Goal: Information Seeking & Learning: Compare options

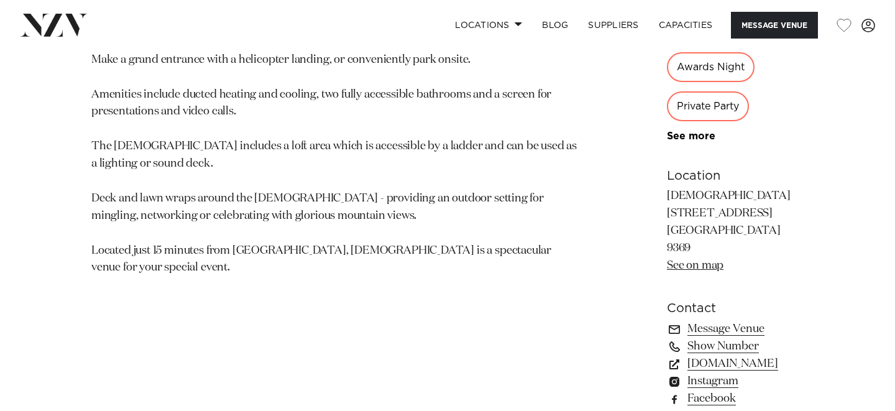
scroll to position [803, 0]
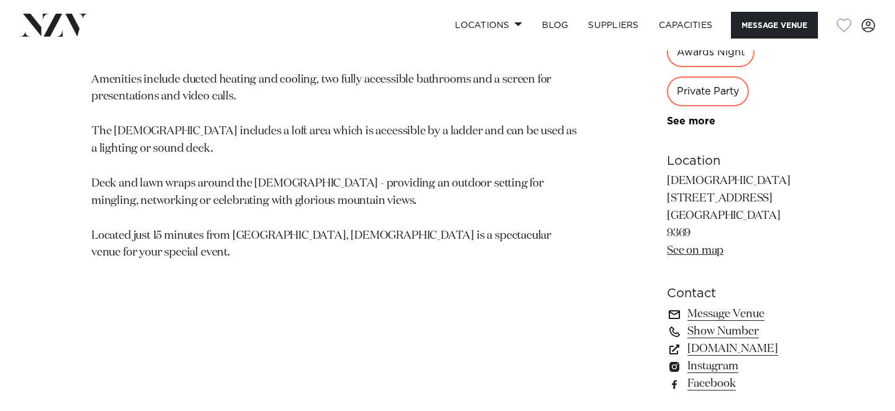
click at [667, 305] on link "Message Venue" at bounding box center [735, 313] width 137 height 17
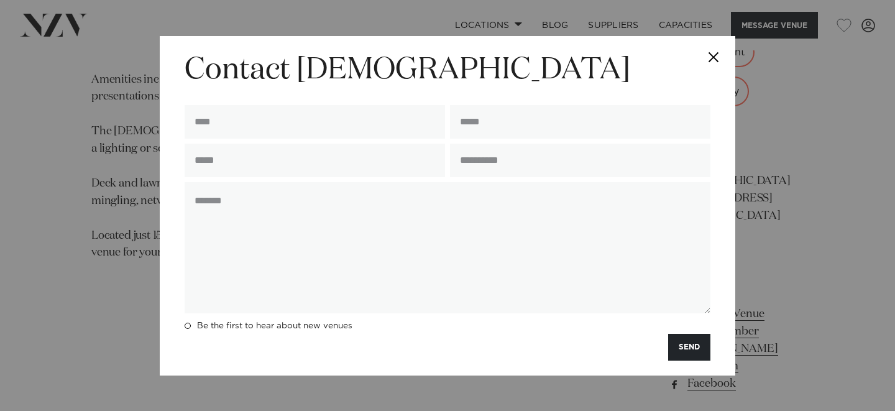
click at [640, 218] on textarea at bounding box center [448, 247] width 526 height 131
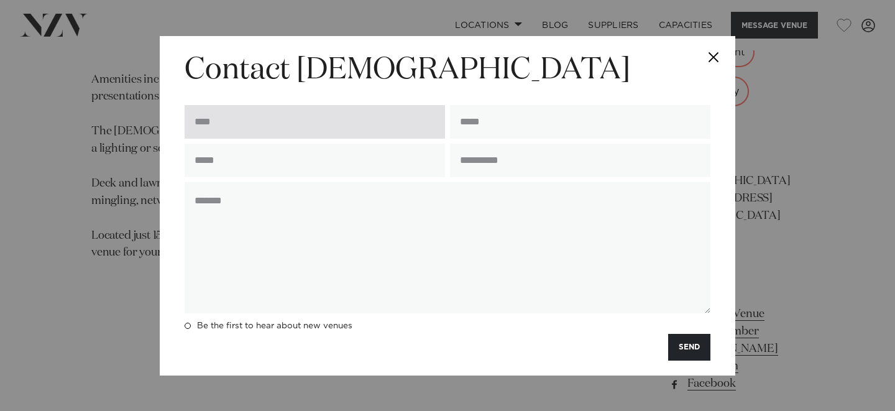
click at [294, 132] on input "text" at bounding box center [315, 122] width 261 height 34
click at [298, 126] on input "text" at bounding box center [315, 122] width 261 height 34
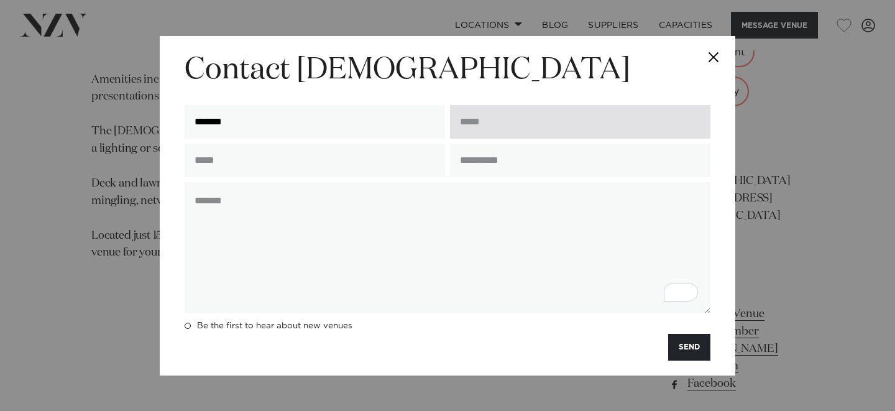
type input "*******"
click at [512, 117] on input "email" at bounding box center [580, 122] width 261 height 34
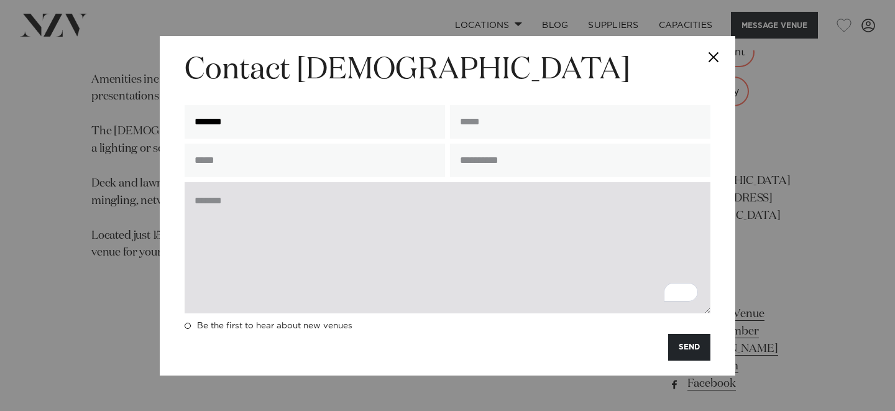
scroll to position [0, 0]
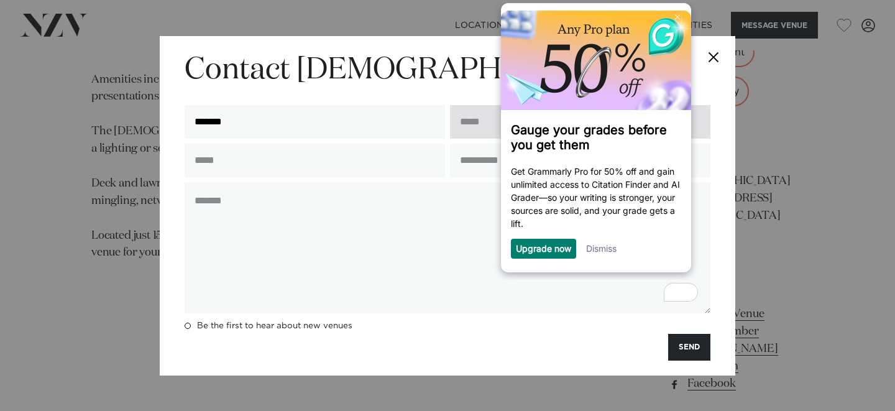
click at [469, 124] on input "email" at bounding box center [580, 122] width 261 height 34
paste input "**********"
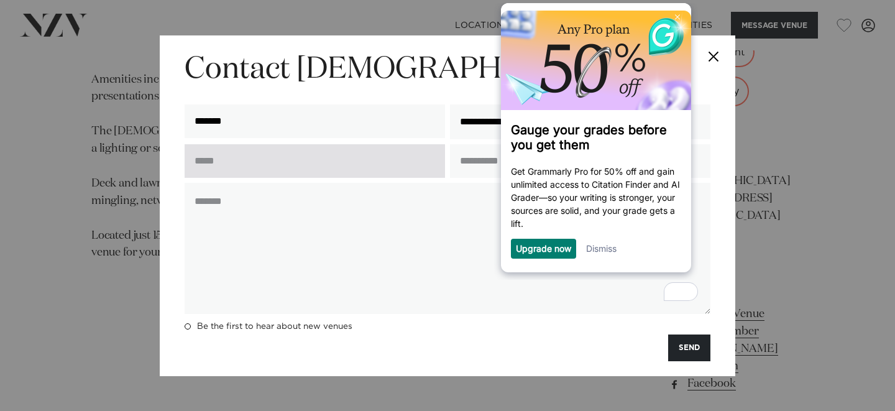
click at [391, 166] on input "text" at bounding box center [315, 161] width 261 height 34
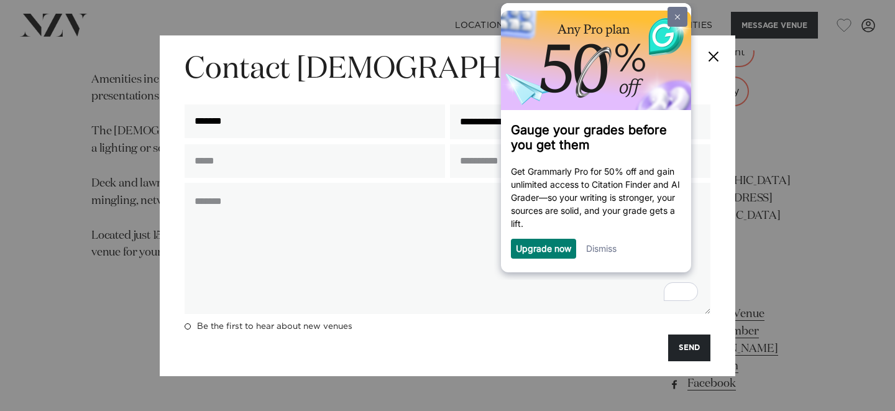
click at [680, 17] on img at bounding box center [677, 17] width 5 height 6
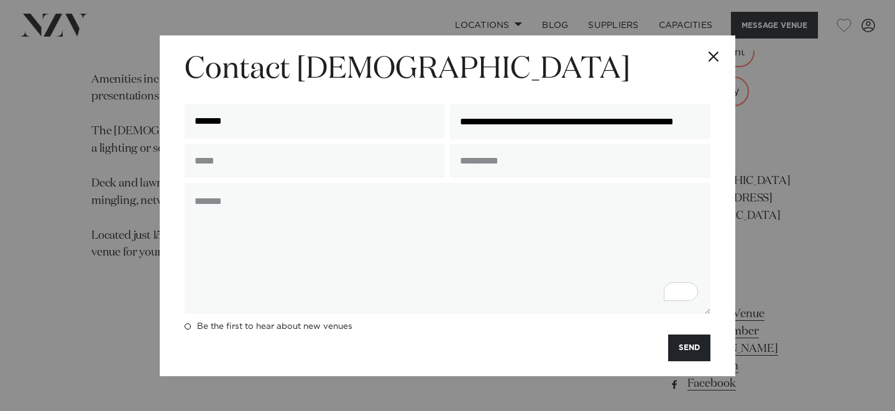
scroll to position [0, 74]
drag, startPoint x: 609, startPoint y: 121, endPoint x: 716, endPoint y: 116, distance: 106.4
click at [716, 116] on div "**********" at bounding box center [448, 205] width 576 height 341
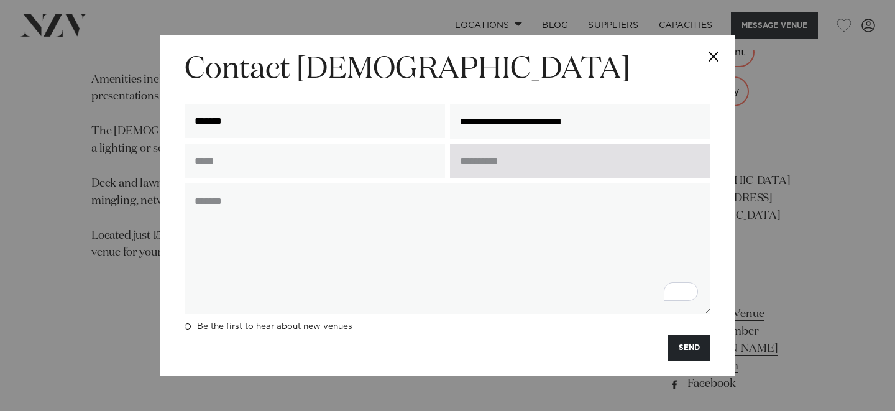
type input "**********"
click at [508, 159] on input "text" at bounding box center [580, 161] width 261 height 34
type input "*"
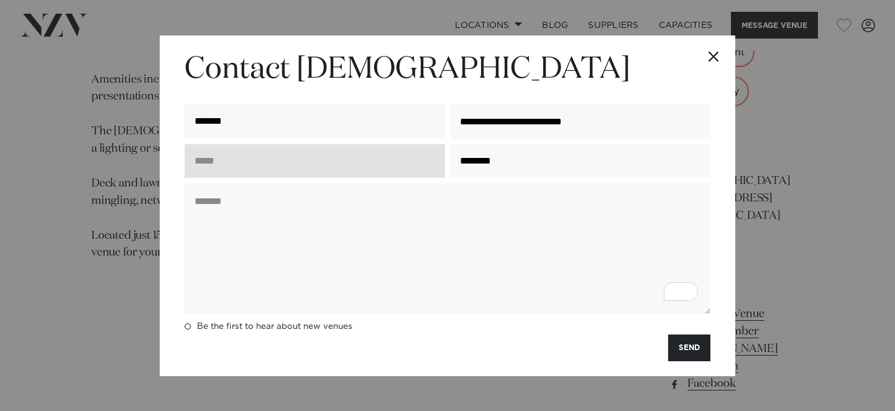
type input "********"
click at [354, 158] on input "text" at bounding box center [315, 161] width 261 height 34
type input "**********"
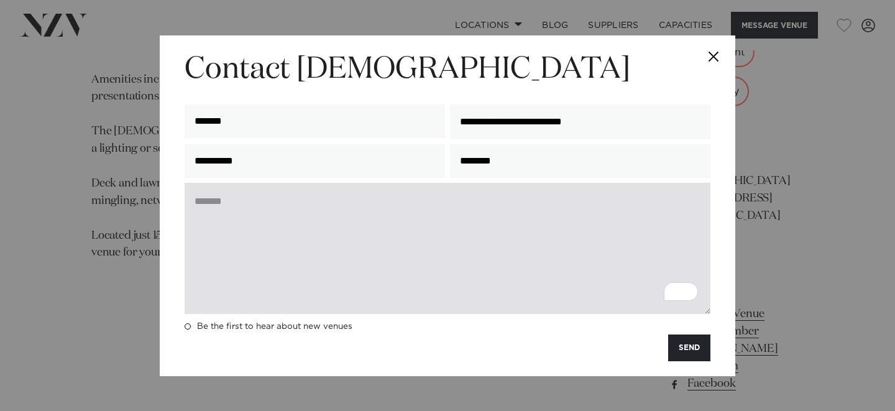
click at [328, 203] on textarea "To enrich screen reader interactions, please activate Accessibility in Grammarl…" at bounding box center [448, 248] width 526 height 131
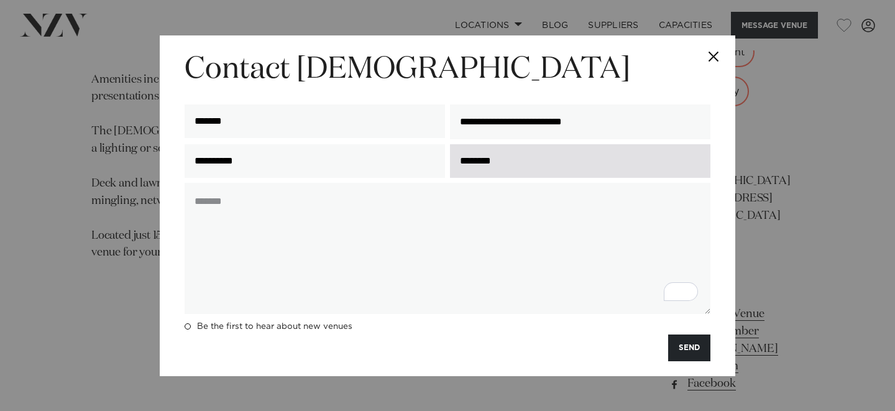
click at [457, 162] on input "********" at bounding box center [580, 161] width 261 height 34
drag, startPoint x: 456, startPoint y: 159, endPoint x: 538, endPoint y: 172, distance: 82.4
click at [538, 172] on input "********" at bounding box center [580, 161] width 261 height 34
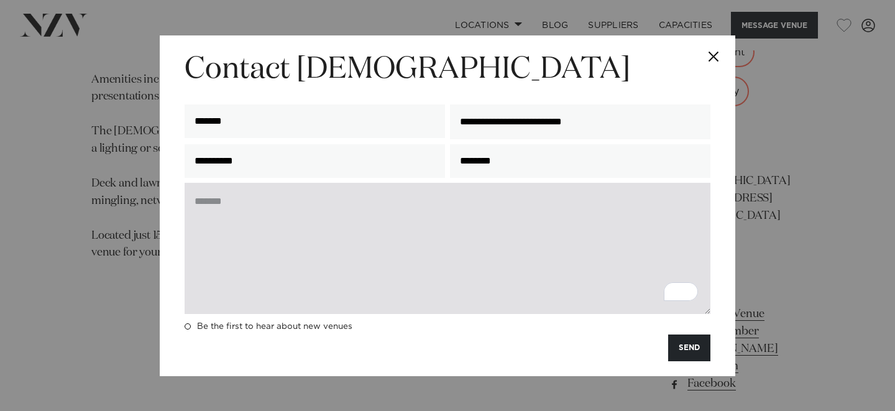
type input "********"
click at [517, 201] on textarea "To enrich screen reader interactions, please activate Accessibility in Grammarl…" at bounding box center [448, 248] width 526 height 131
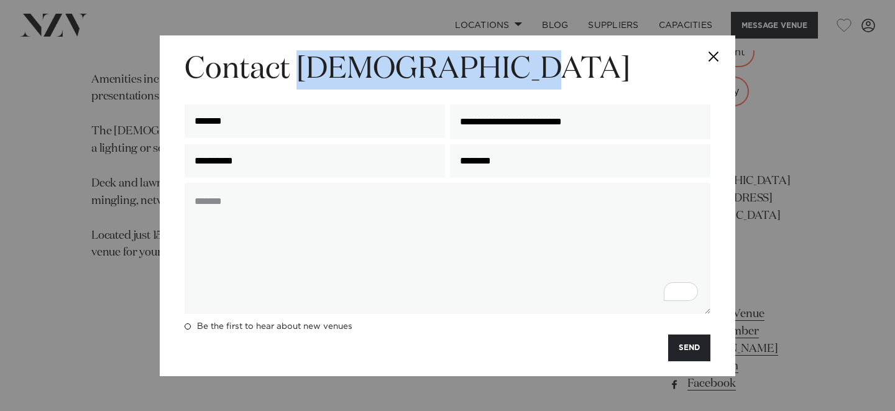
drag, startPoint x: 302, startPoint y: 73, endPoint x: 139, endPoint y: 97, distance: 164.6
click at [532, 83] on h2 "Contact [DEMOGRAPHIC_DATA]" at bounding box center [448, 69] width 526 height 39
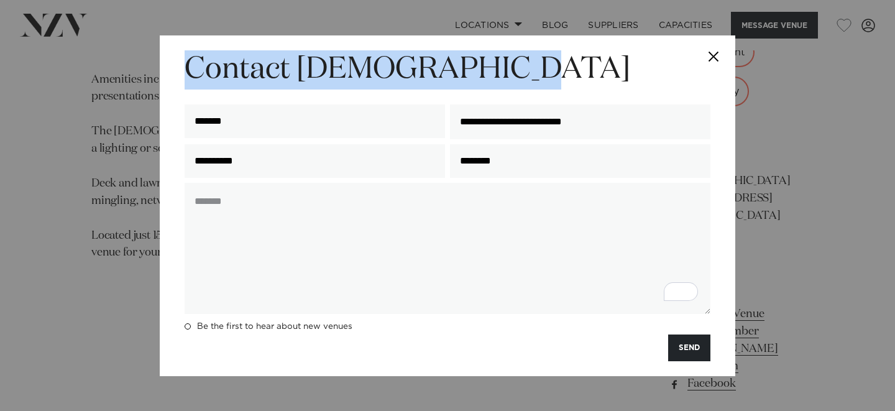
copy h2 "Contact [DEMOGRAPHIC_DATA]"
drag, startPoint x: 188, startPoint y: 73, endPoint x: 523, endPoint y: 77, distance: 335.1
click at [523, 77] on h2 "Contact [DEMOGRAPHIC_DATA]" at bounding box center [448, 69] width 526 height 39
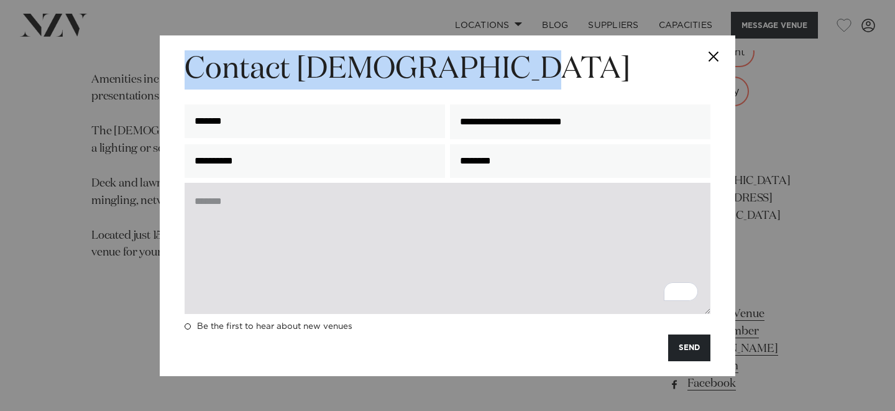
click at [572, 203] on textarea "To enrich screen reader interactions, please activate Accessibility in Grammarl…" at bounding box center [448, 248] width 526 height 131
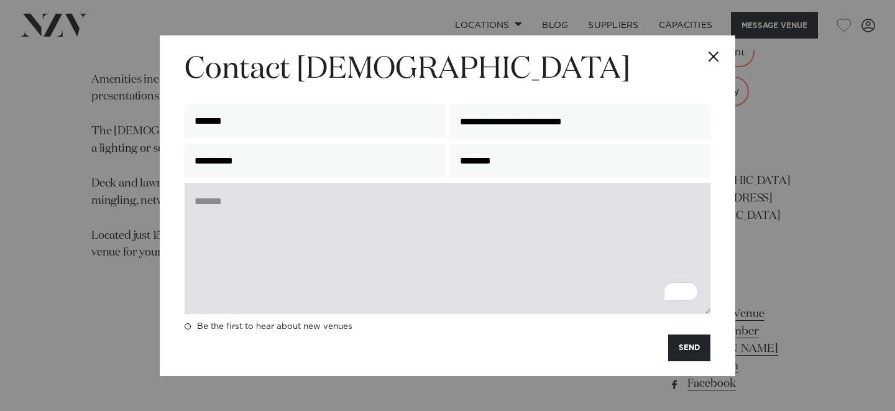
paste textarea "**********"
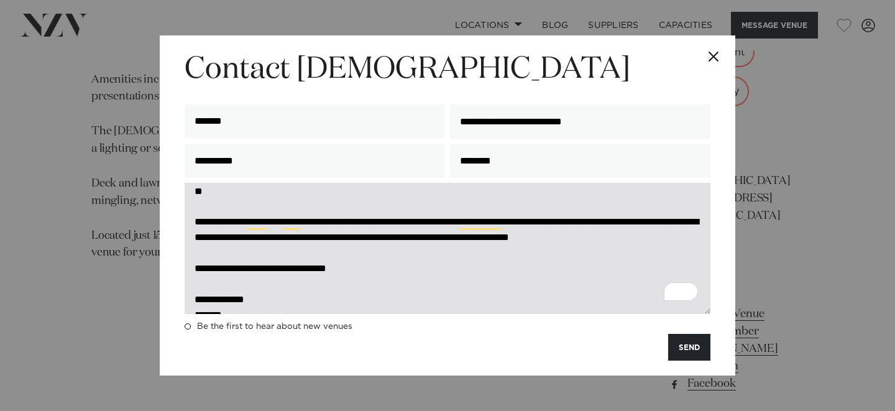
scroll to position [57, 0]
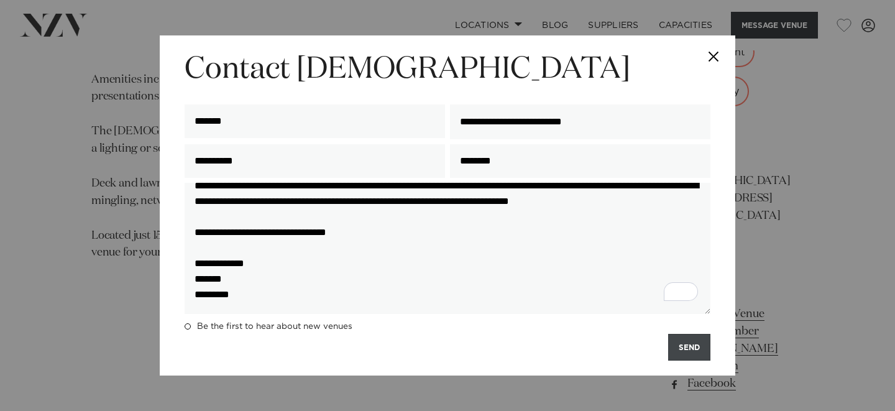
type textarea "**********"
click at [693, 348] on button "SEND" at bounding box center [689, 347] width 42 height 27
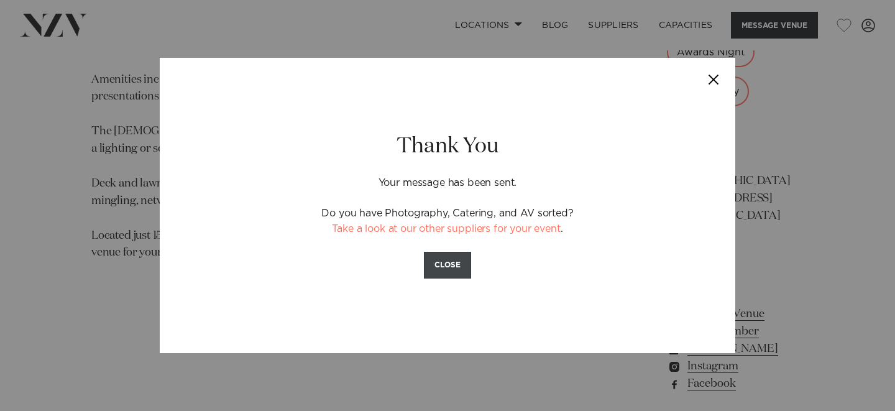
click at [463, 259] on button "CLOSE" at bounding box center [447, 265] width 47 height 27
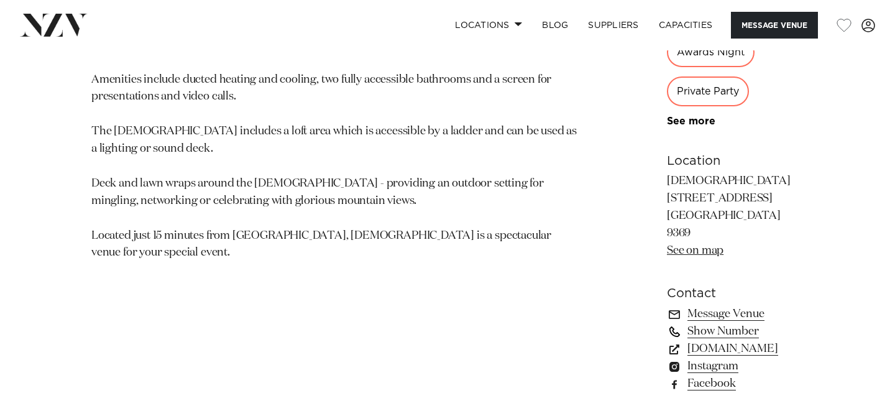
click at [667, 323] on link "Show Number" at bounding box center [735, 331] width 137 height 17
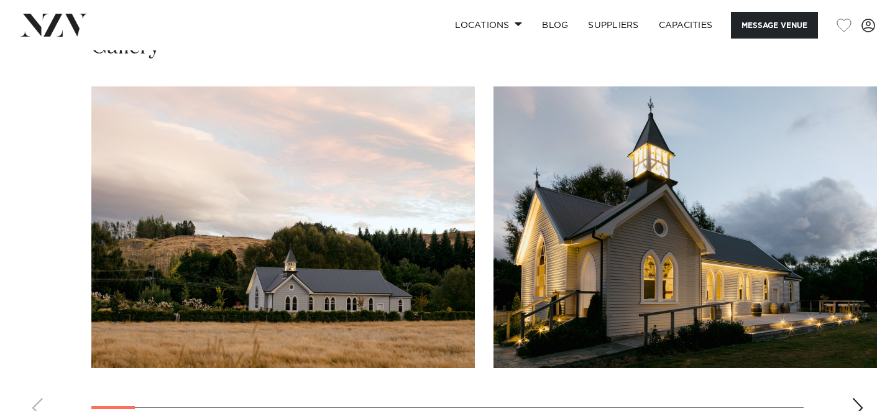
click at [858, 398] on div "Next slide" at bounding box center [858, 408] width 12 height 20
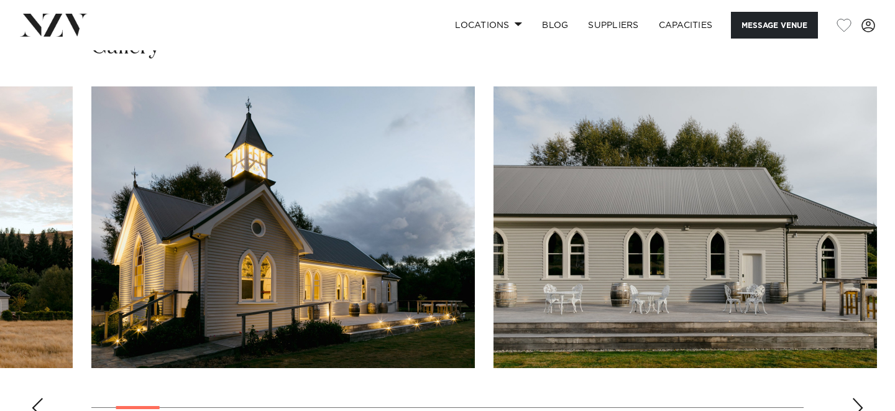
click at [858, 398] on div "Next slide" at bounding box center [858, 408] width 12 height 20
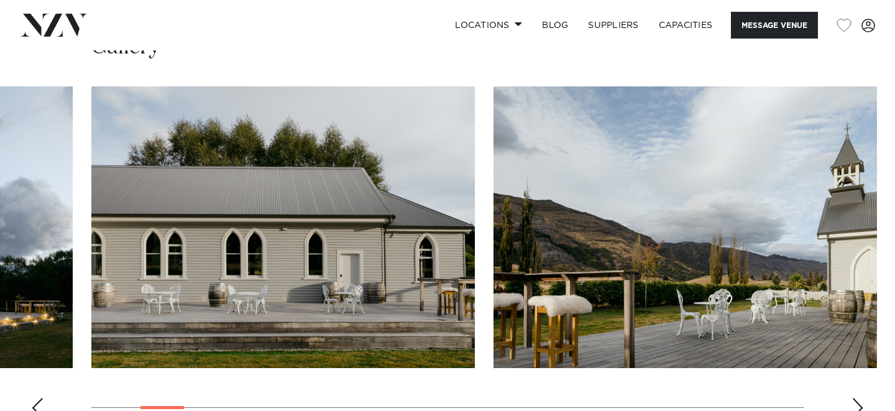
click at [858, 398] on div "Next slide" at bounding box center [858, 408] width 12 height 20
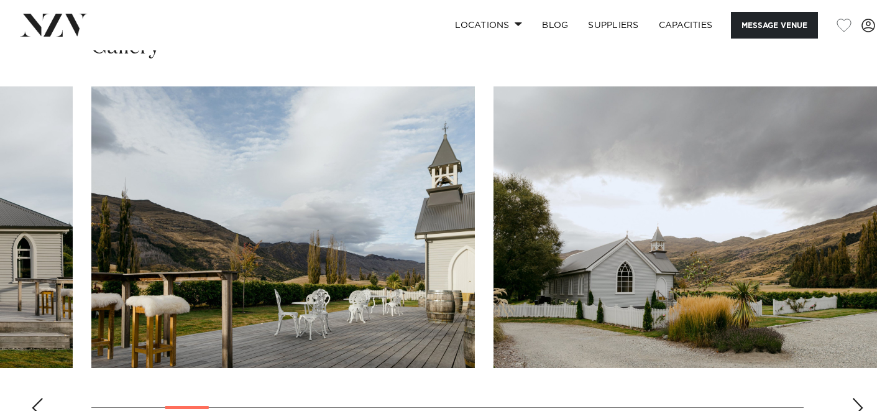
click at [858, 398] on div "Next slide" at bounding box center [858, 408] width 12 height 20
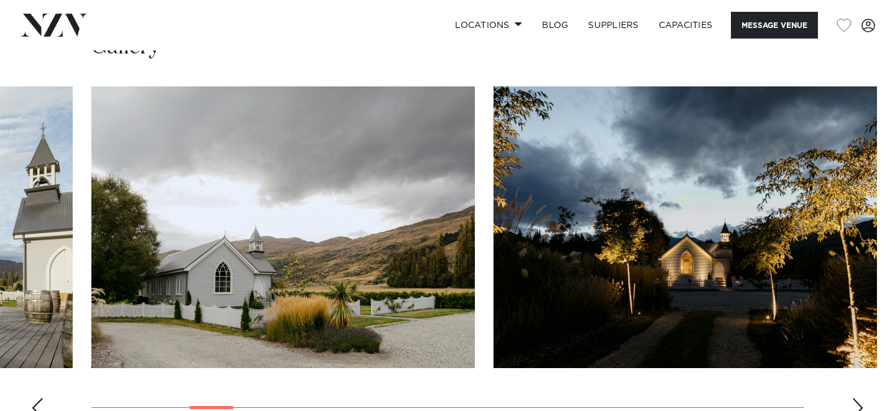
click at [858, 398] on div "Next slide" at bounding box center [858, 408] width 12 height 20
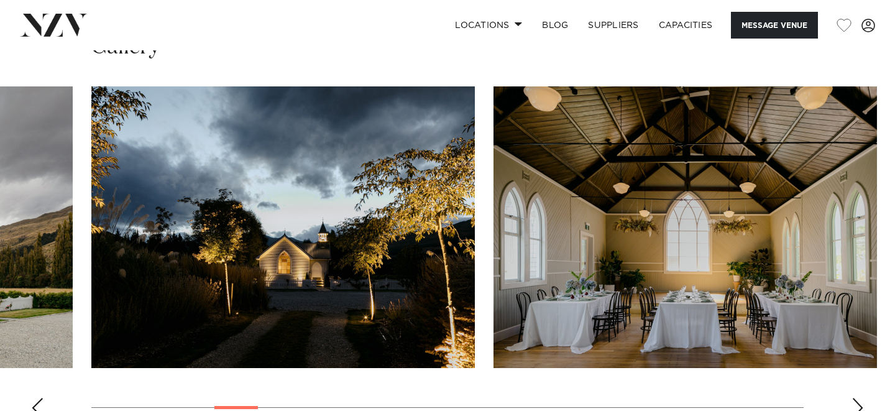
click at [858, 398] on div "Next slide" at bounding box center [858, 408] width 12 height 20
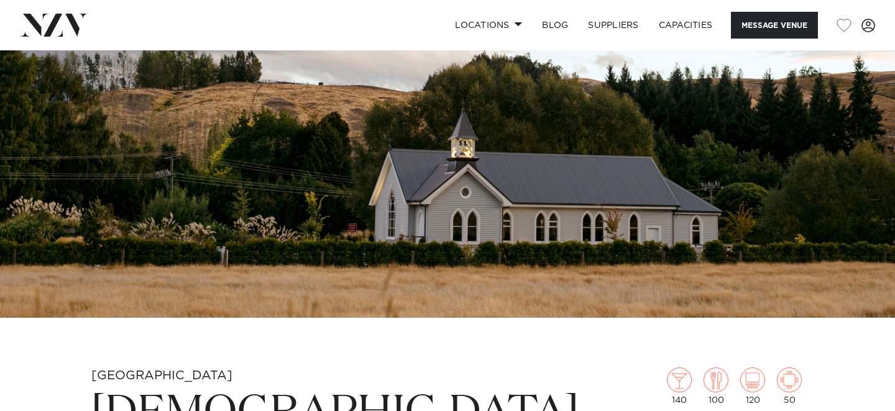
scroll to position [222, 0]
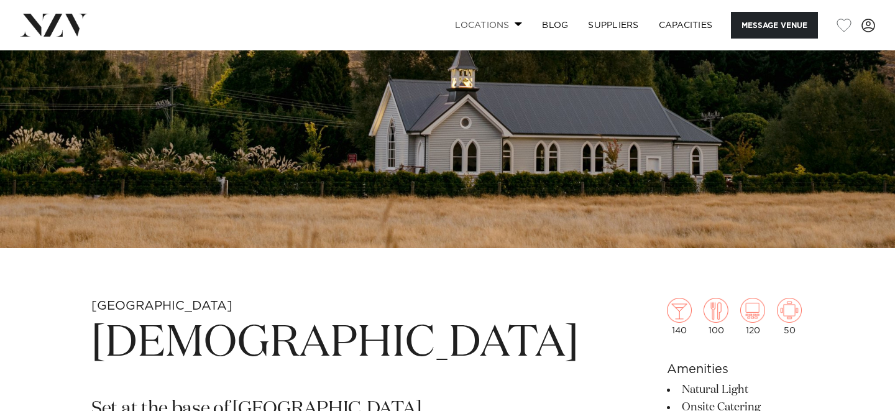
click at [492, 30] on link "Locations" at bounding box center [488, 25] width 87 height 27
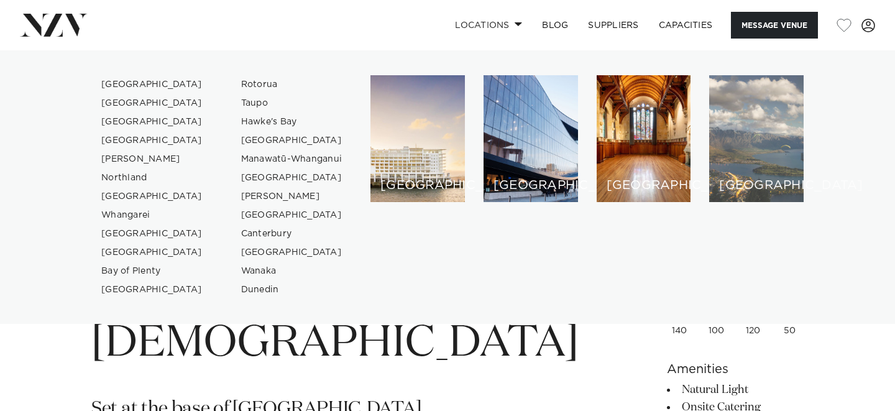
click at [743, 144] on div "[GEOGRAPHIC_DATA]" at bounding box center [756, 138] width 95 height 127
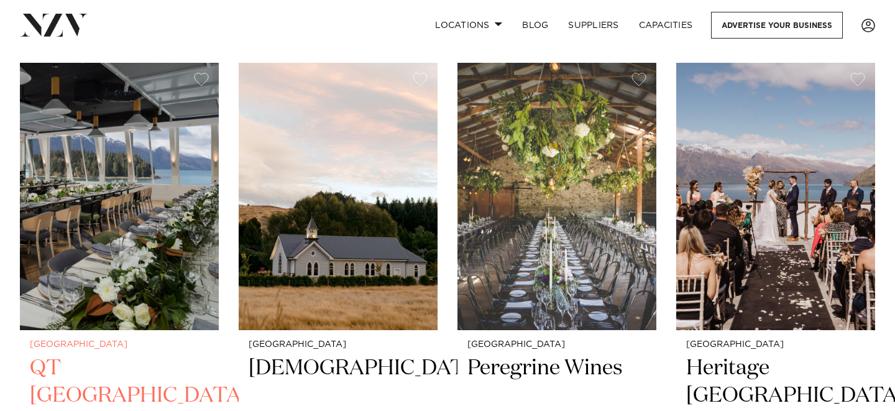
scroll to position [505, 0]
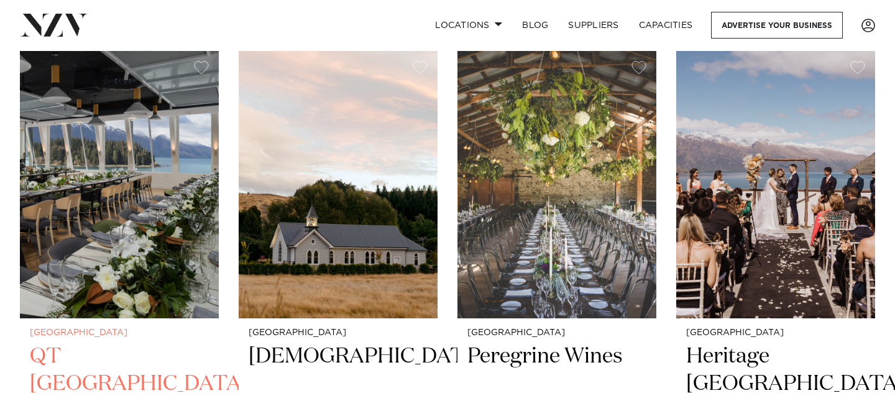
click at [137, 221] on img at bounding box center [119, 184] width 199 height 267
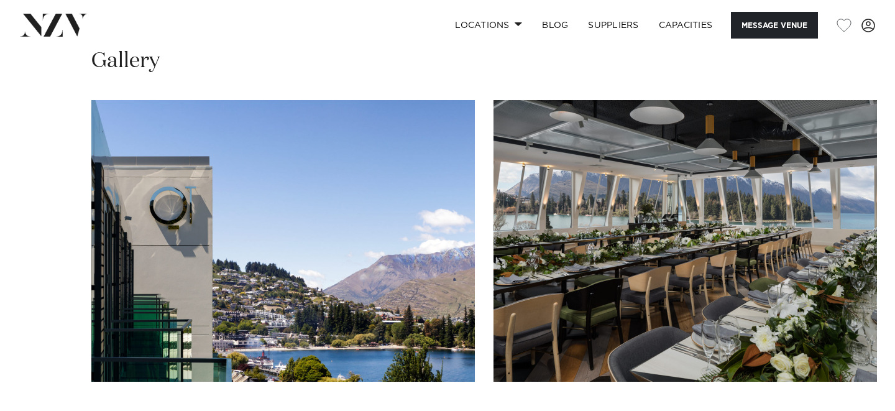
scroll to position [1743, 0]
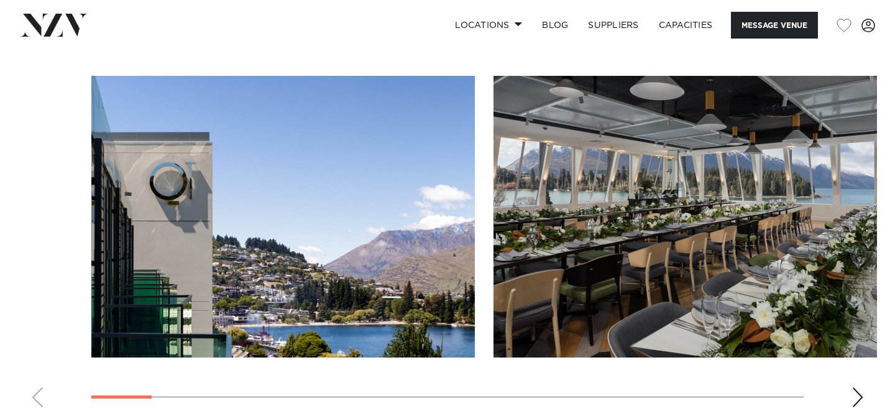
click at [857, 394] on div "Next slide" at bounding box center [858, 397] width 12 height 20
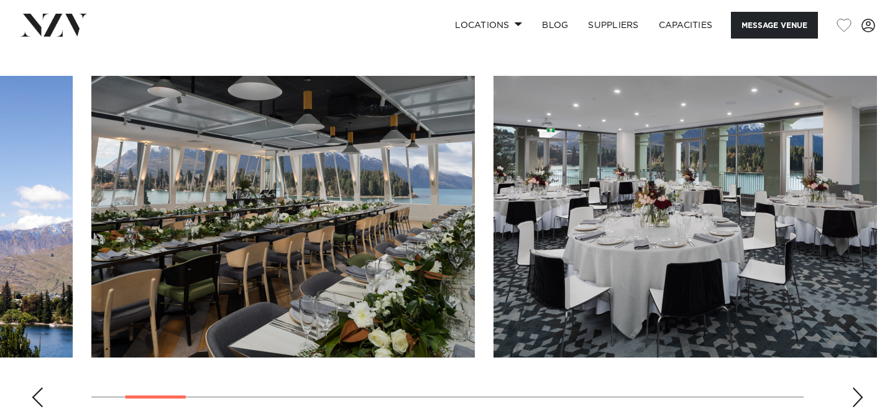
click at [857, 394] on div "Next slide" at bounding box center [858, 397] width 12 height 20
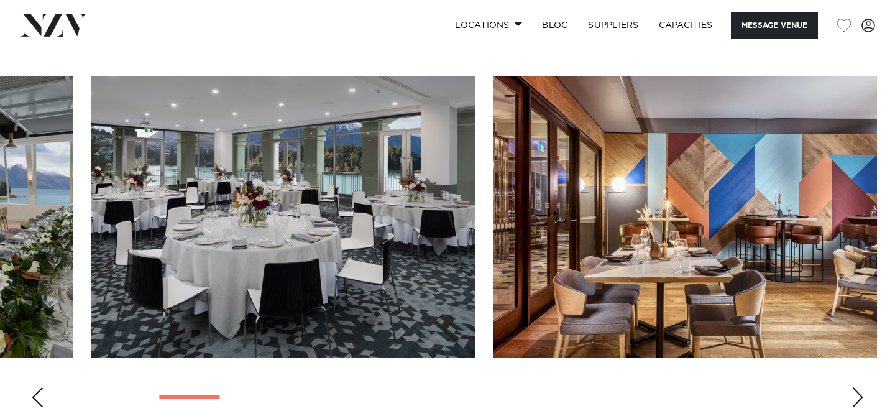
click at [857, 394] on div "Next slide" at bounding box center [858, 397] width 12 height 20
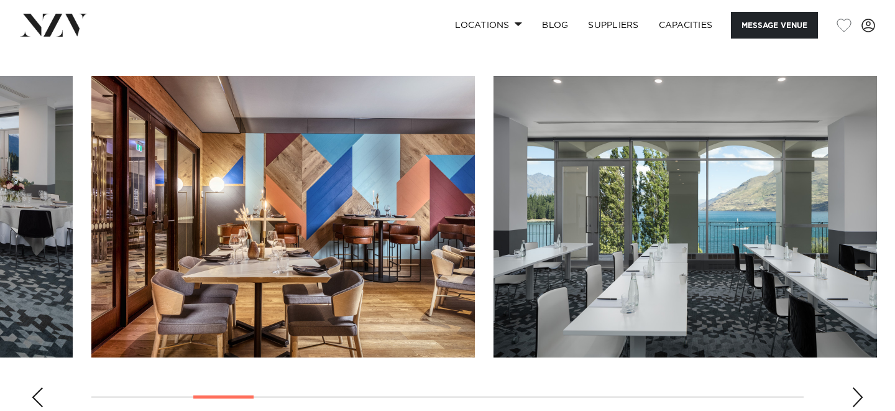
click at [857, 394] on div "Next slide" at bounding box center [858, 397] width 12 height 20
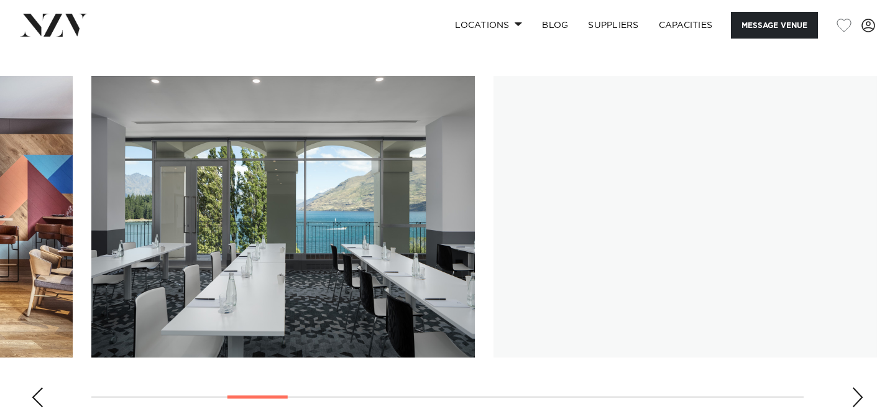
click at [857, 394] on div "Next slide" at bounding box center [858, 397] width 12 height 20
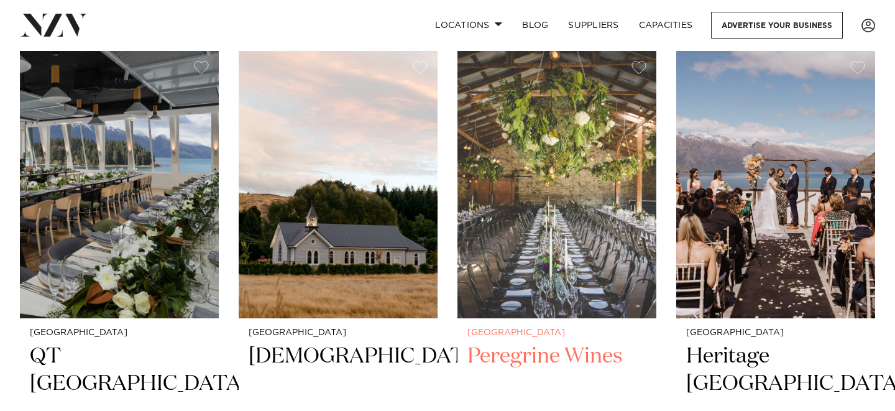
click at [526, 180] on img at bounding box center [557, 184] width 199 height 267
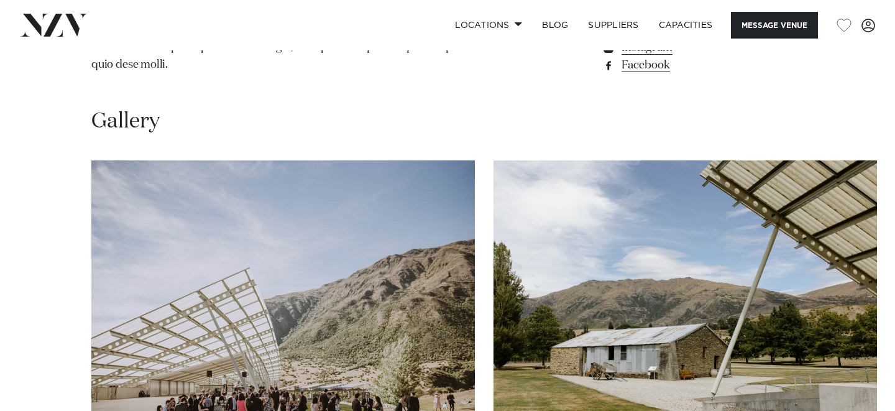
scroll to position [1184, 0]
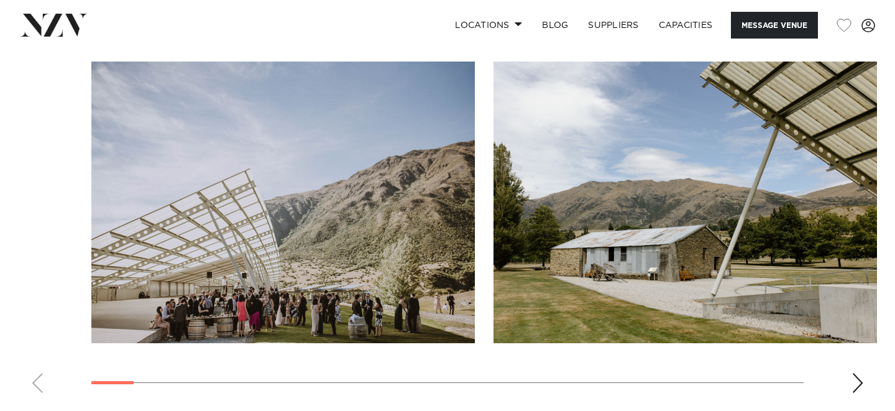
click at [858, 373] on div "Next slide" at bounding box center [858, 383] width 12 height 20
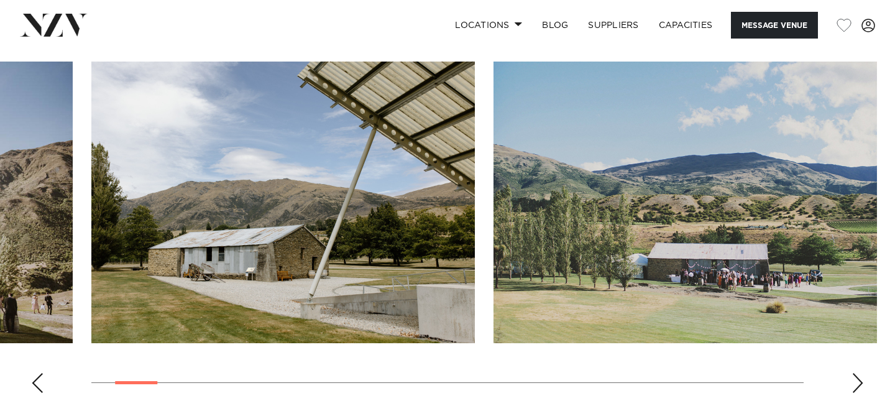
click at [858, 373] on div "Next slide" at bounding box center [858, 383] width 12 height 20
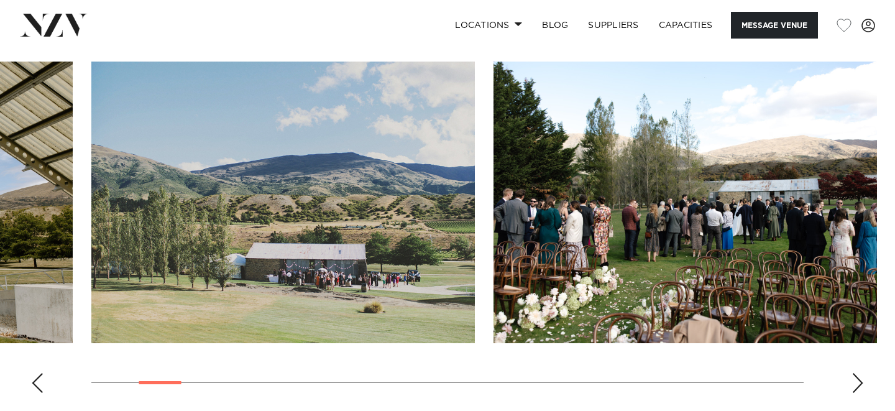
click at [858, 373] on div "Next slide" at bounding box center [858, 383] width 12 height 20
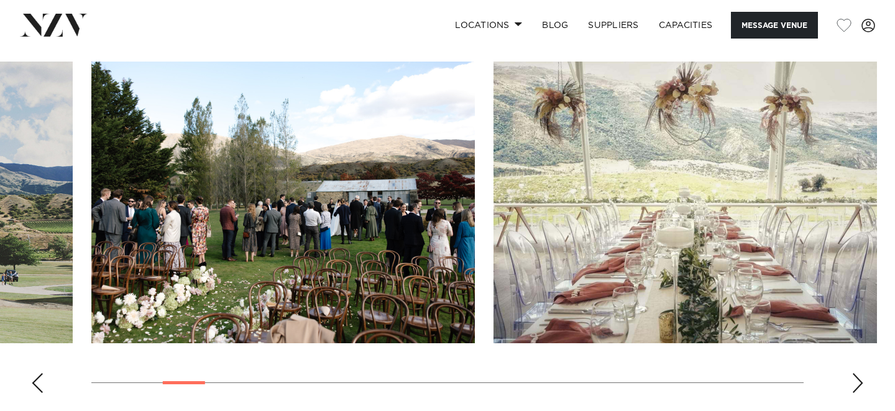
click at [858, 373] on div "Next slide" at bounding box center [858, 383] width 12 height 20
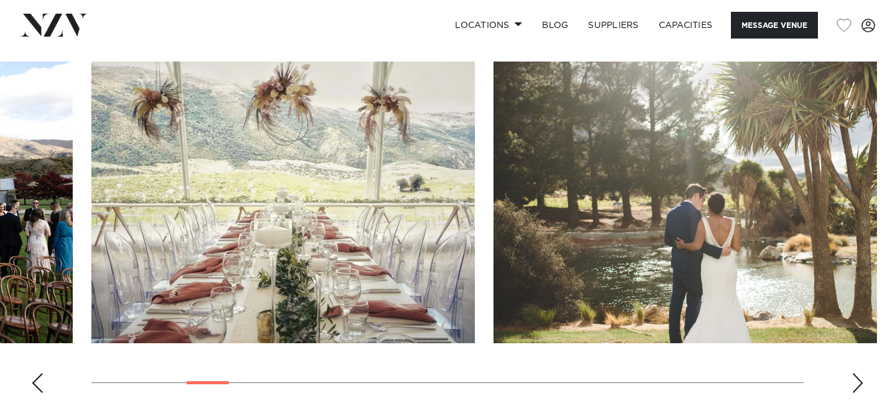
click at [858, 373] on div "Next slide" at bounding box center [858, 383] width 12 height 20
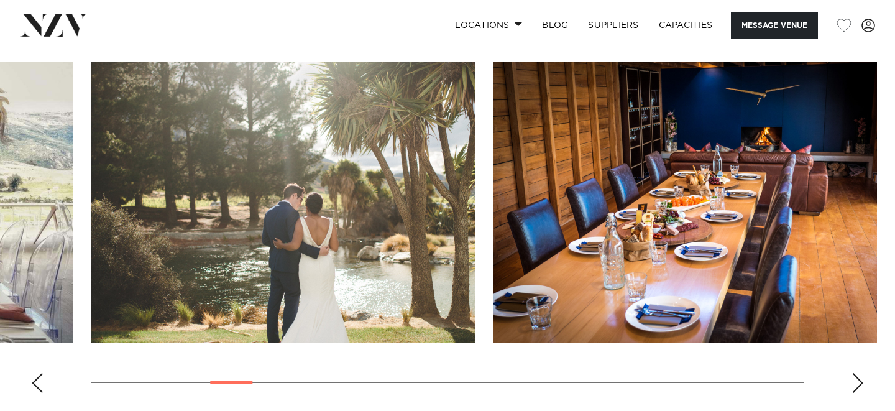
click at [858, 373] on div "Next slide" at bounding box center [858, 383] width 12 height 20
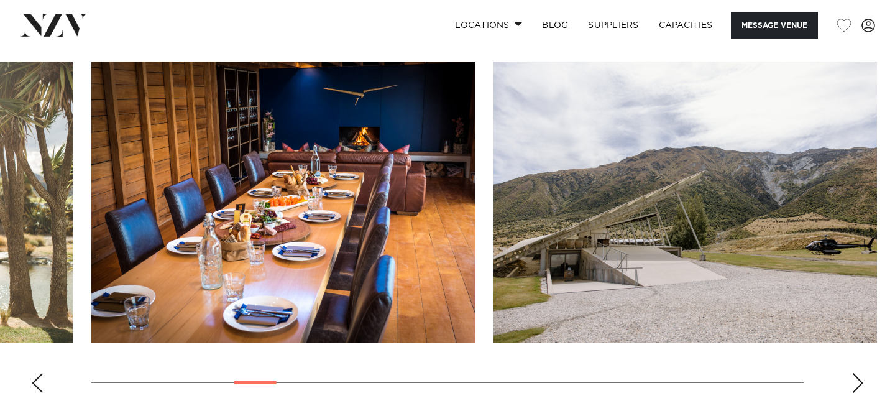
click at [858, 373] on div "Next slide" at bounding box center [858, 383] width 12 height 20
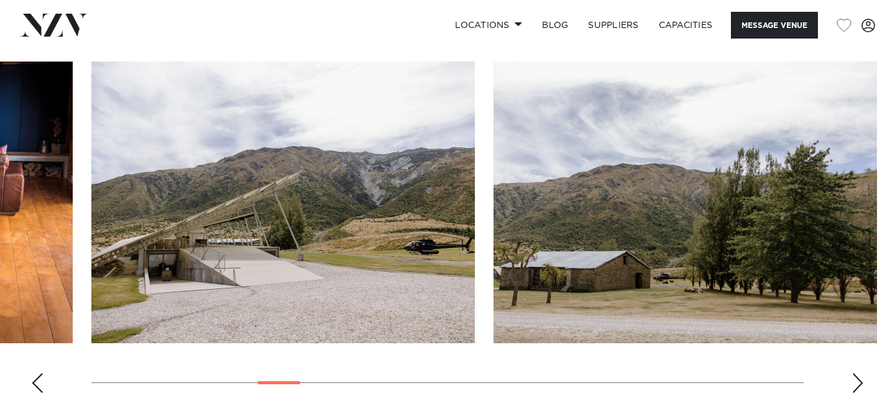
click at [858, 373] on div "Next slide" at bounding box center [858, 383] width 12 height 20
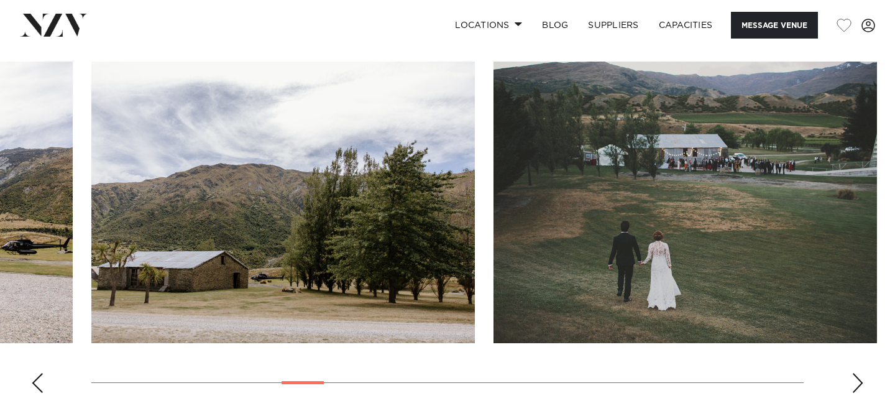
click at [858, 373] on div "Next slide" at bounding box center [858, 383] width 12 height 20
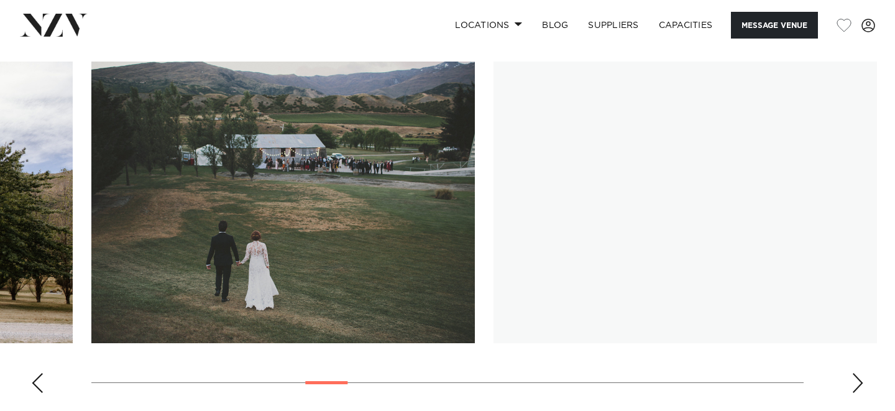
click at [858, 373] on div "Next slide" at bounding box center [858, 383] width 12 height 20
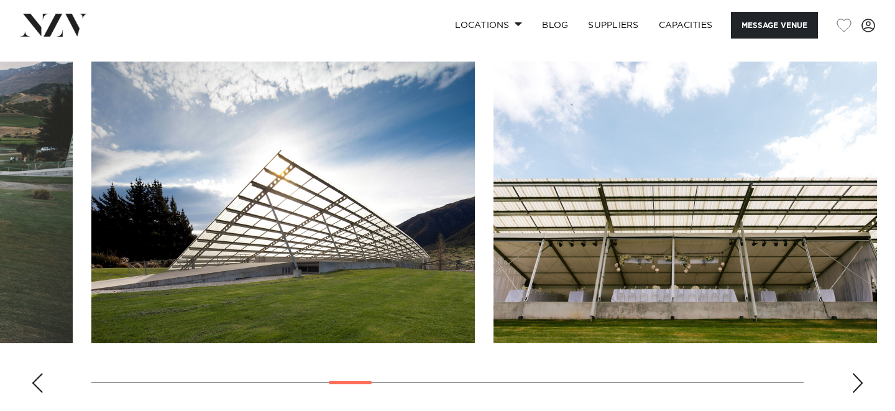
click at [858, 373] on div "Next slide" at bounding box center [858, 383] width 12 height 20
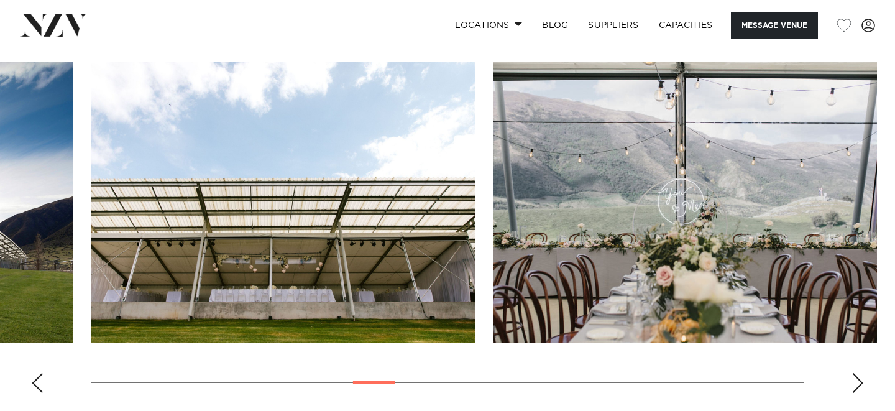
click at [858, 373] on div "Next slide" at bounding box center [858, 383] width 12 height 20
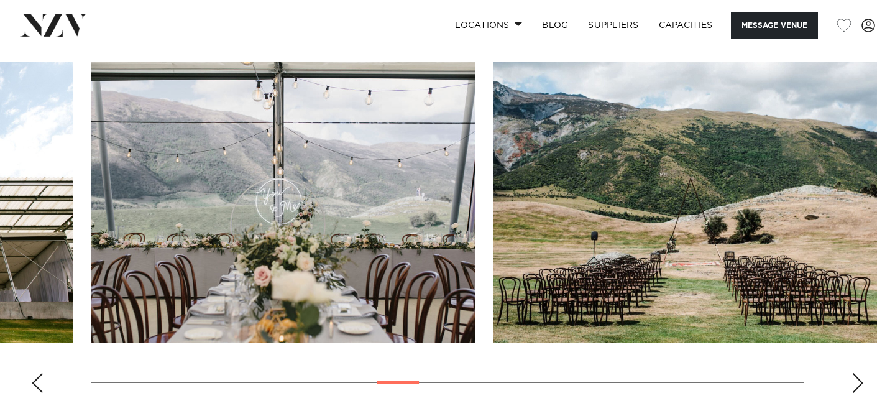
click at [858, 373] on div "Next slide" at bounding box center [858, 383] width 12 height 20
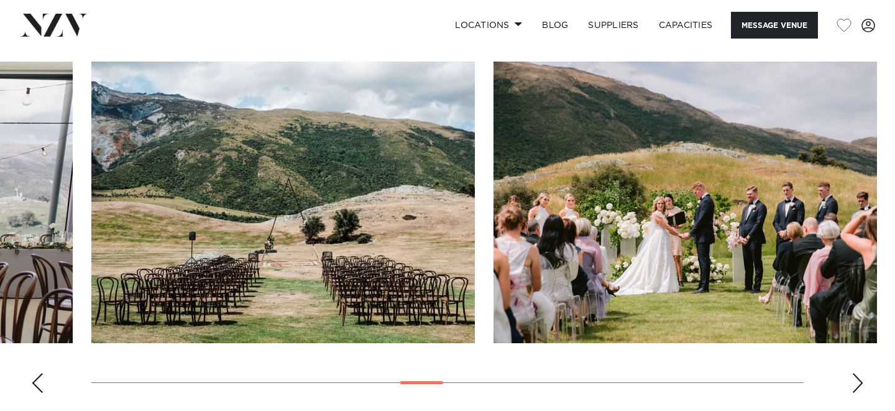
click at [858, 373] on div "Next slide" at bounding box center [858, 383] width 12 height 20
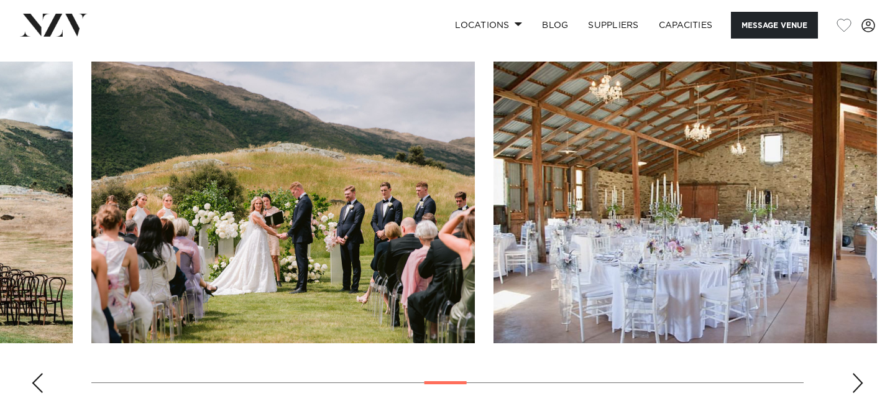
click at [858, 373] on div "Next slide" at bounding box center [858, 383] width 12 height 20
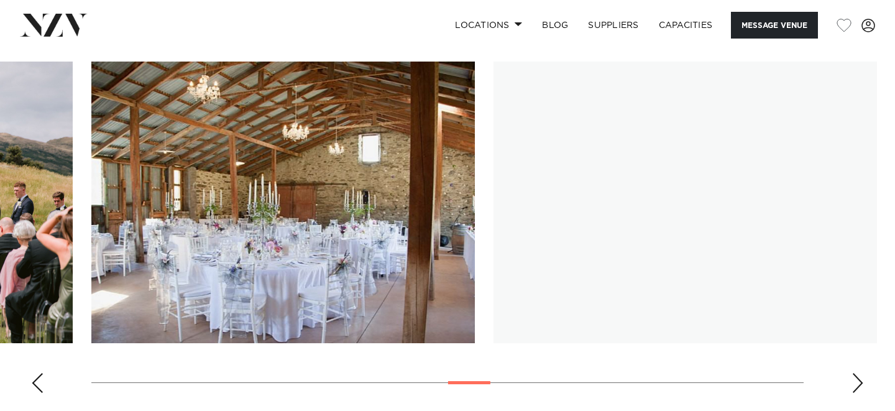
click at [858, 373] on div "Next slide" at bounding box center [858, 383] width 12 height 20
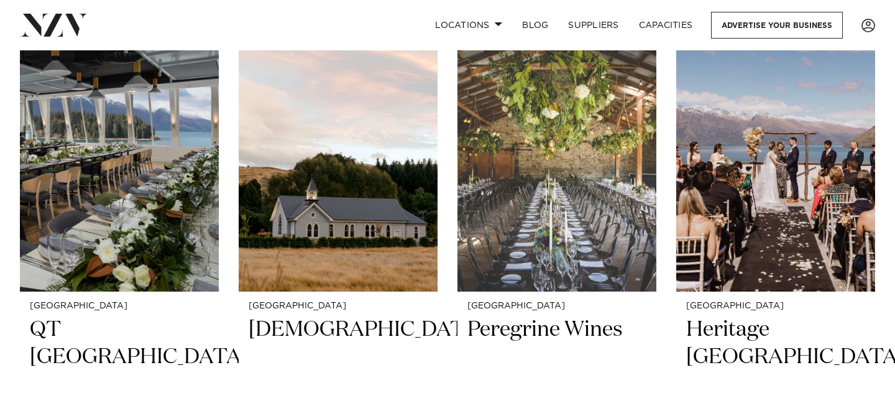
scroll to position [563, 0]
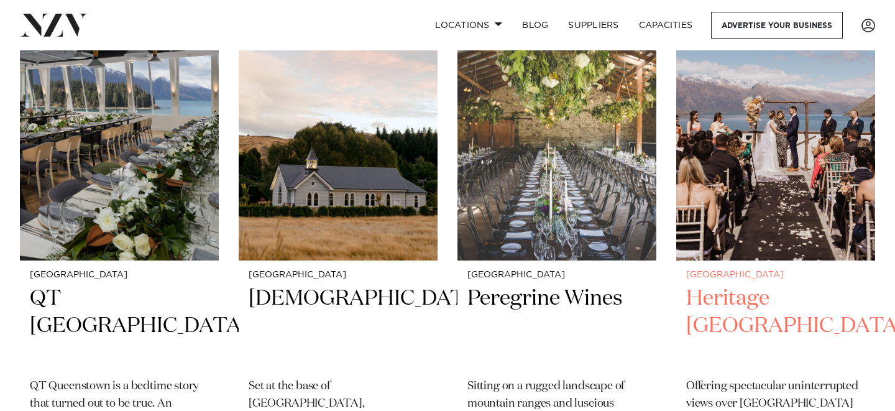
click at [765, 182] on img at bounding box center [775, 126] width 199 height 267
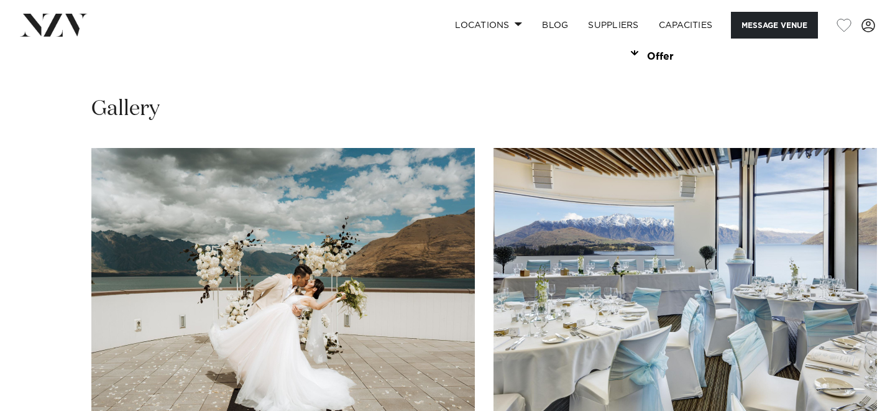
scroll to position [1282, 0]
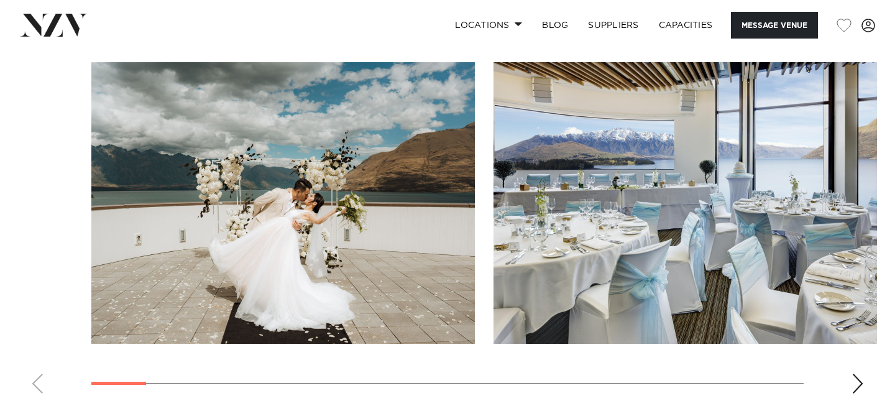
click at [857, 374] on div "Next slide" at bounding box center [858, 384] width 12 height 20
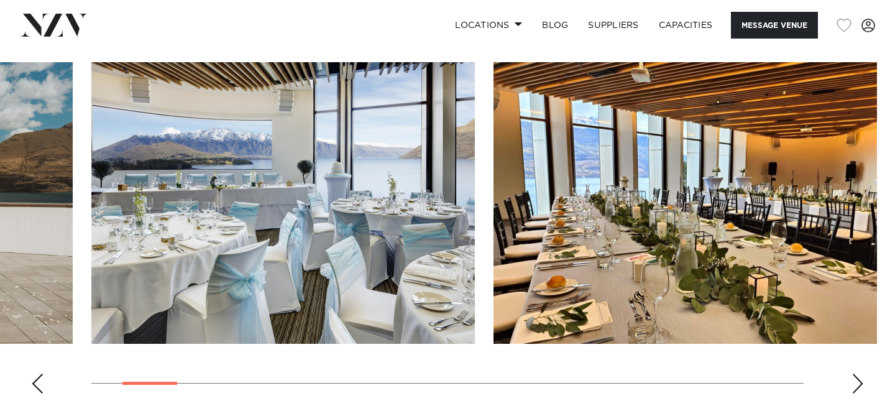
click at [857, 374] on div "Next slide" at bounding box center [858, 384] width 12 height 20
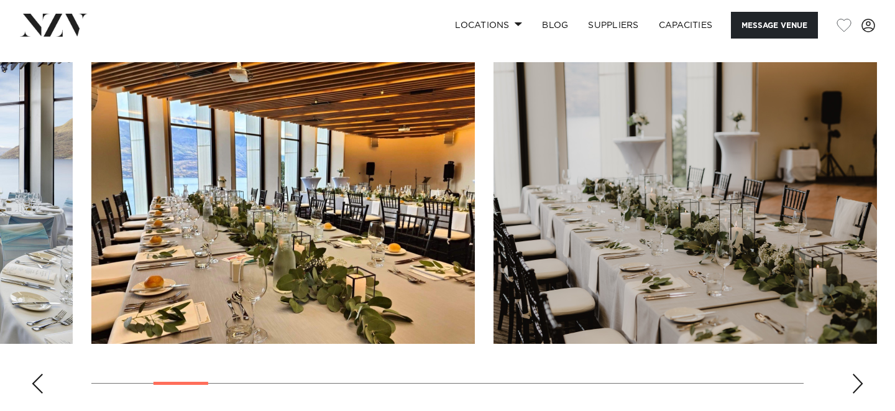
click at [857, 374] on div "Next slide" at bounding box center [858, 384] width 12 height 20
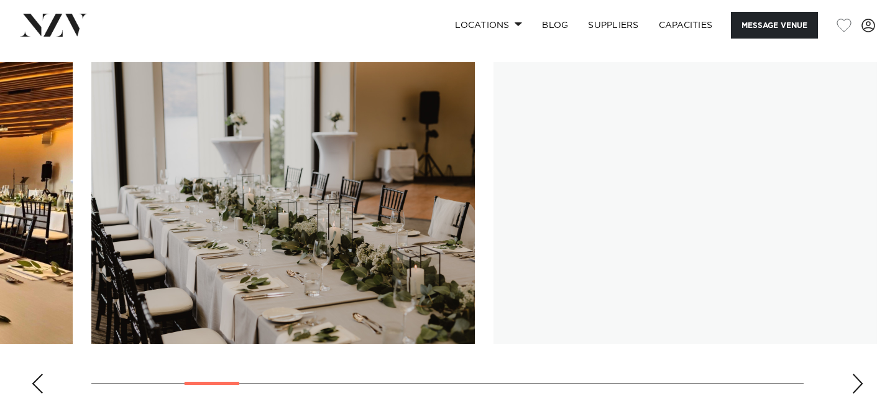
click at [857, 374] on div "Next slide" at bounding box center [858, 384] width 12 height 20
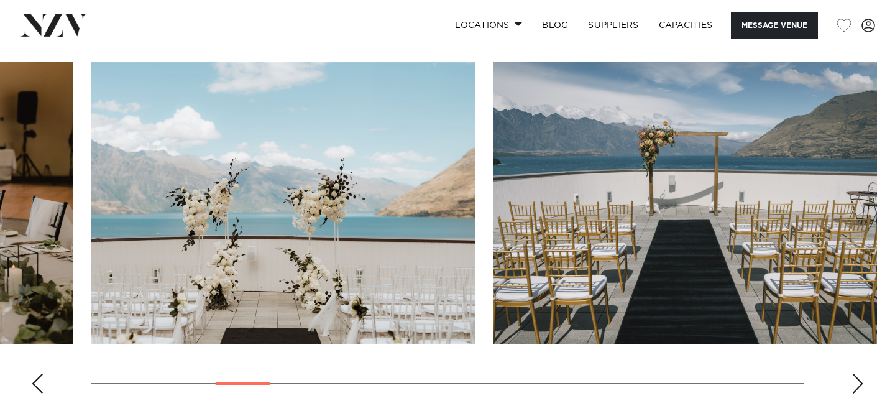
click at [857, 374] on div "Next slide" at bounding box center [858, 384] width 12 height 20
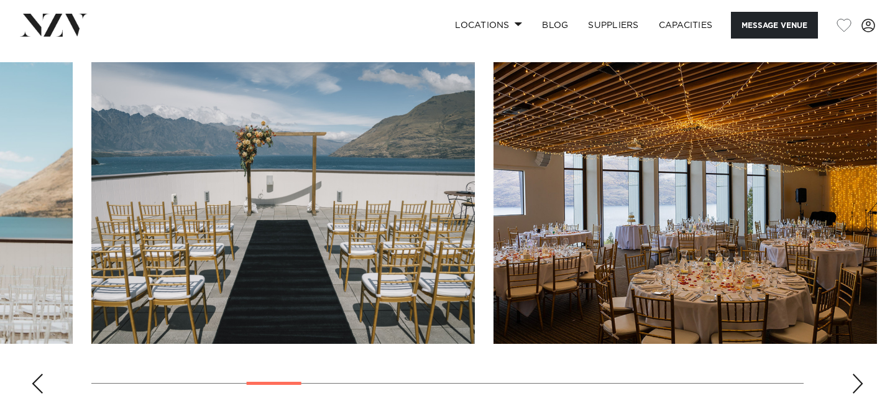
click at [857, 374] on div "Next slide" at bounding box center [858, 384] width 12 height 20
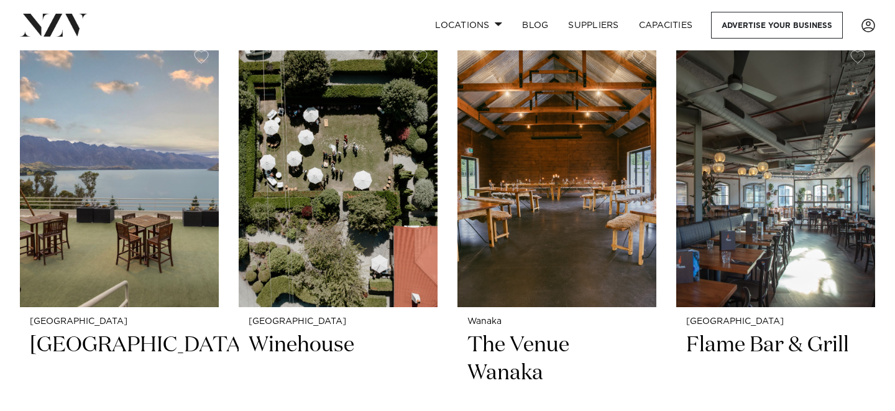
scroll to position [1061, 0]
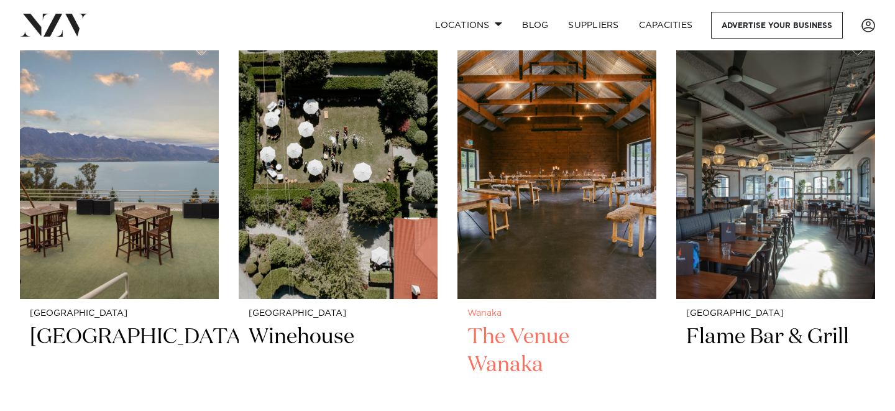
click at [547, 184] on img at bounding box center [557, 165] width 199 height 267
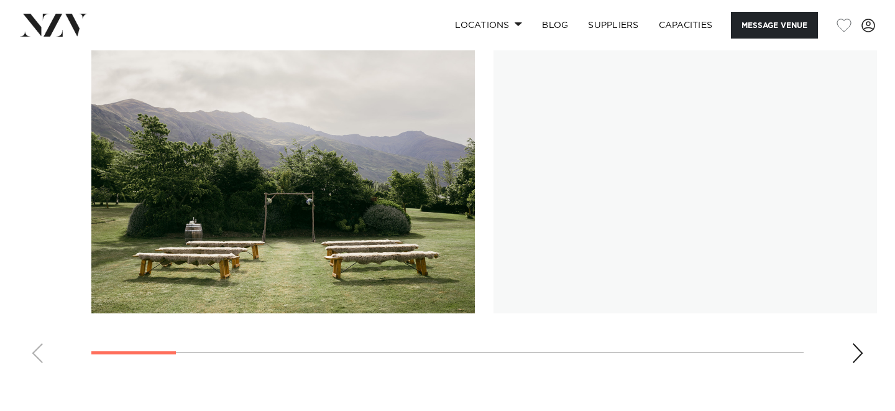
scroll to position [1407, 0]
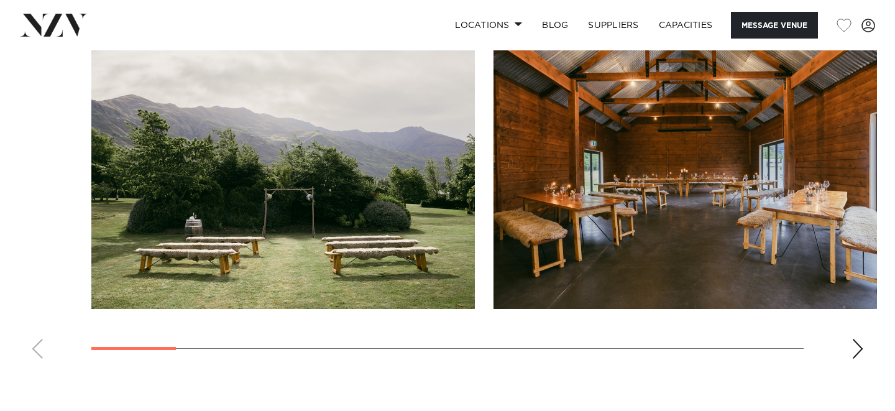
click at [851, 356] on swiper-container at bounding box center [447, 197] width 895 height 341
click at [858, 359] on div "Next slide" at bounding box center [858, 349] width 12 height 20
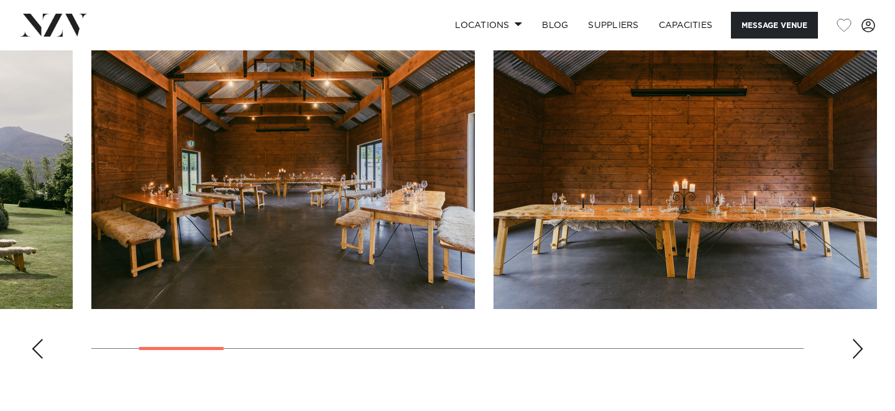
click at [858, 359] on div "Next slide" at bounding box center [858, 349] width 12 height 20
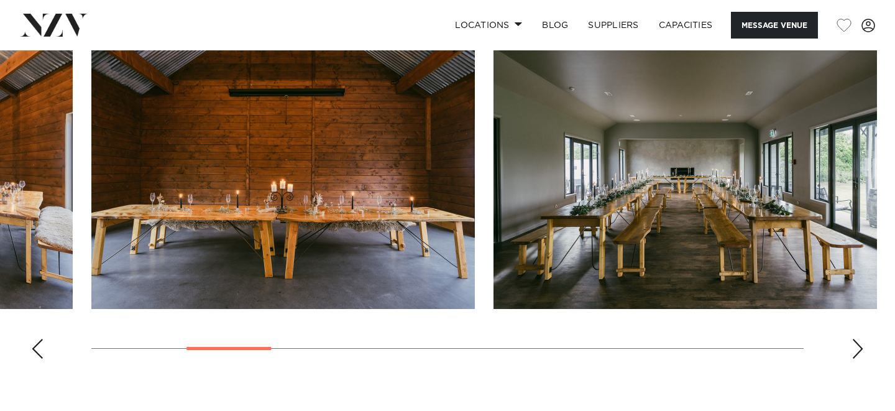
click at [858, 359] on div "Next slide" at bounding box center [858, 349] width 12 height 20
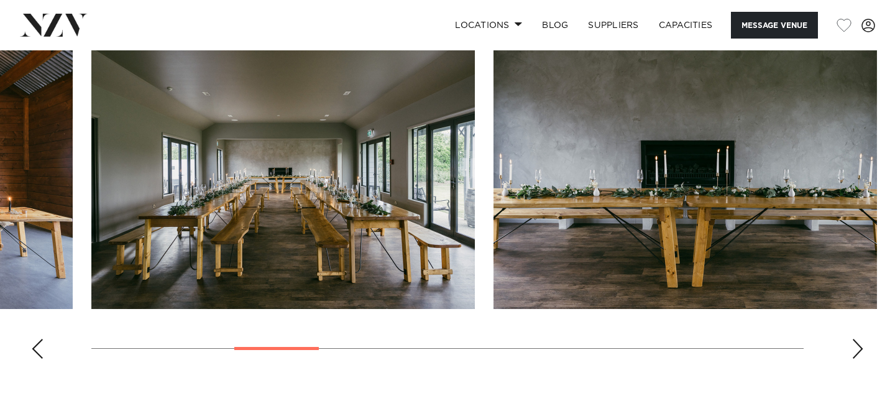
click at [858, 359] on div "Next slide" at bounding box center [858, 349] width 12 height 20
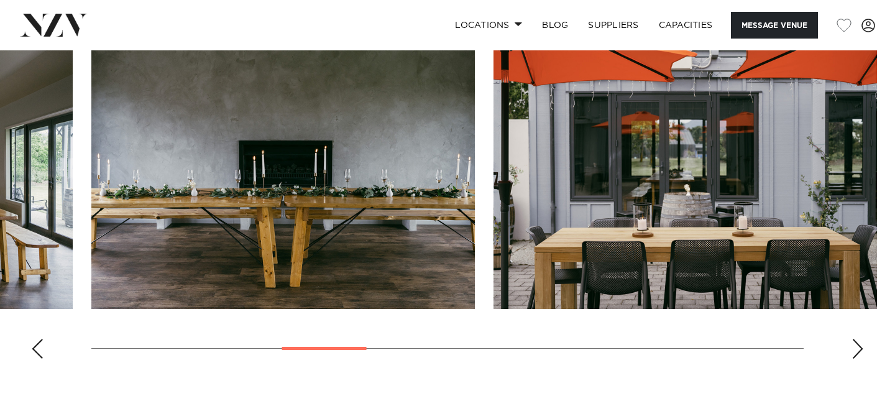
click at [858, 359] on div "Next slide" at bounding box center [858, 349] width 12 height 20
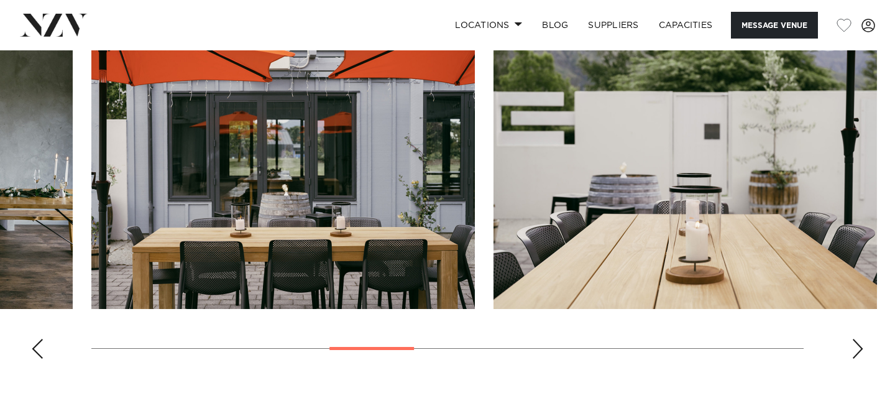
click at [858, 359] on div "Next slide" at bounding box center [858, 349] width 12 height 20
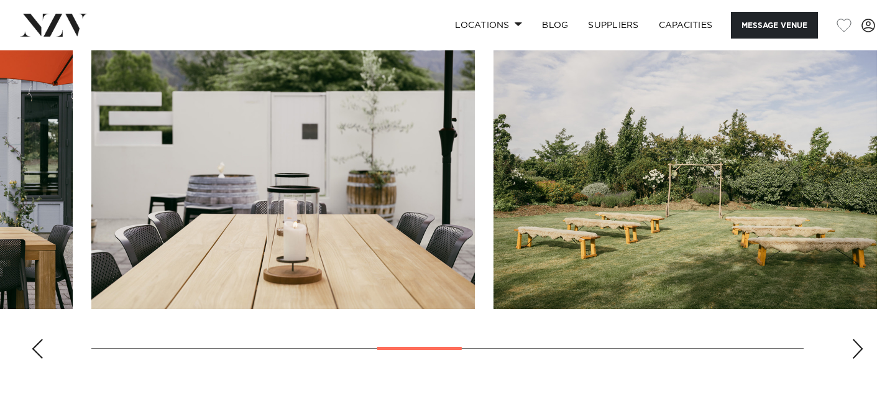
click at [858, 359] on div "Next slide" at bounding box center [858, 349] width 12 height 20
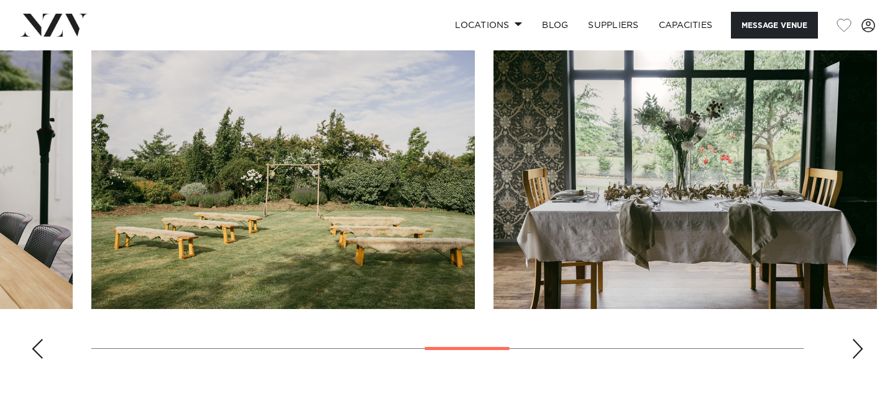
click at [858, 359] on div "Next slide" at bounding box center [858, 349] width 12 height 20
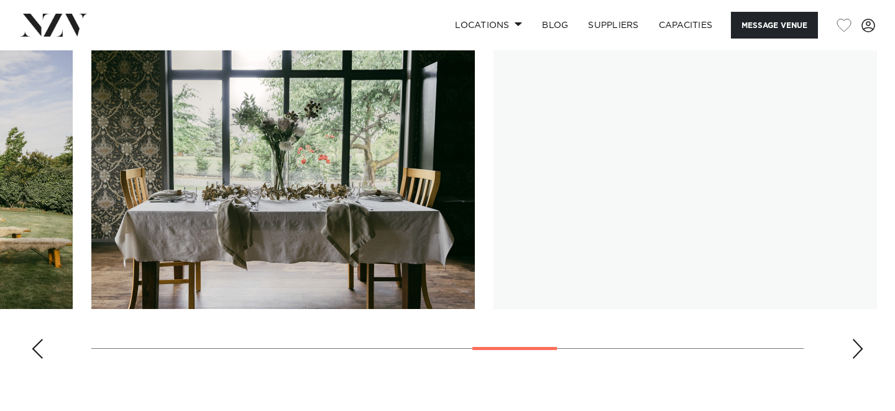
click at [858, 359] on div "Next slide" at bounding box center [858, 349] width 12 height 20
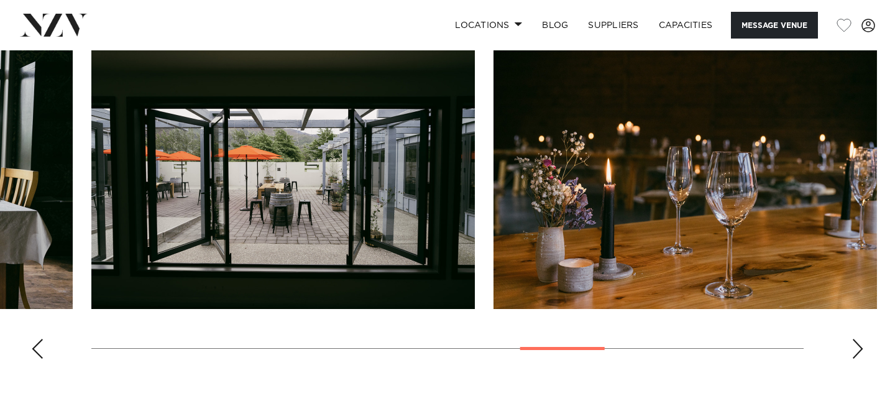
click at [858, 359] on div "Next slide" at bounding box center [858, 349] width 12 height 20
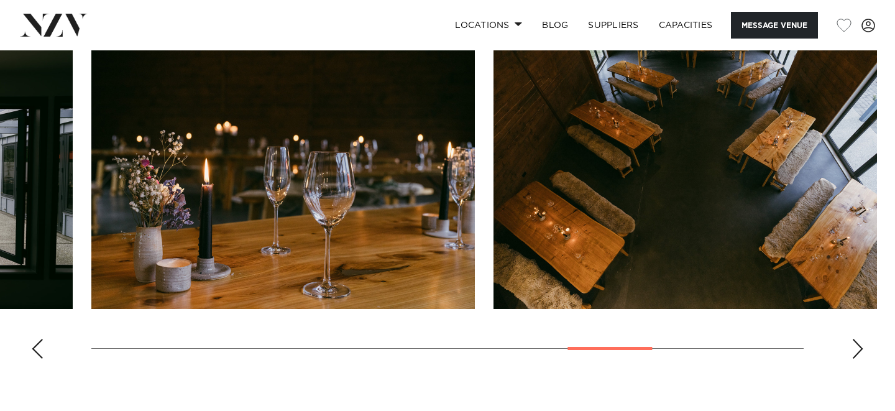
click at [858, 359] on div "Next slide" at bounding box center [858, 349] width 12 height 20
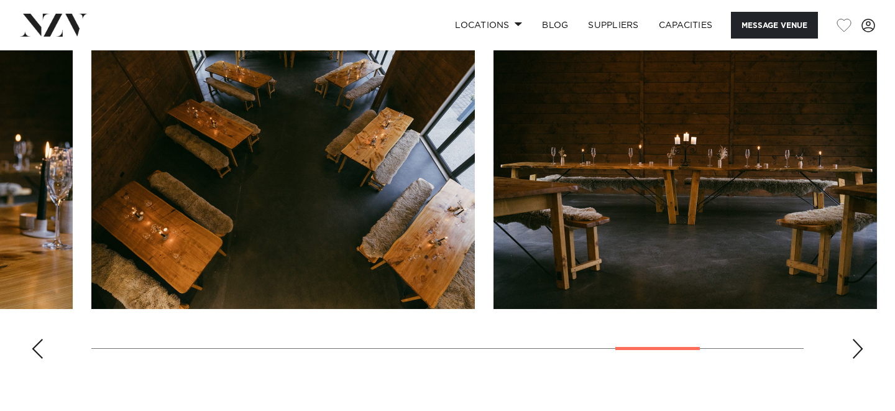
click at [858, 359] on div "Next slide" at bounding box center [858, 349] width 12 height 20
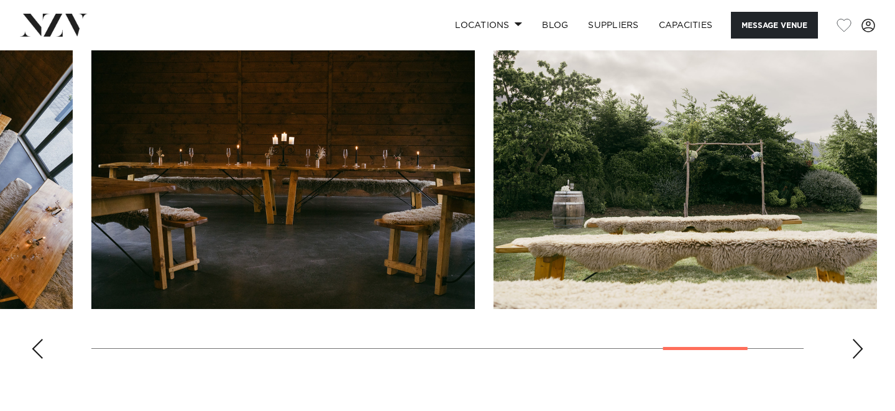
click at [858, 359] on div "Next slide" at bounding box center [858, 349] width 12 height 20
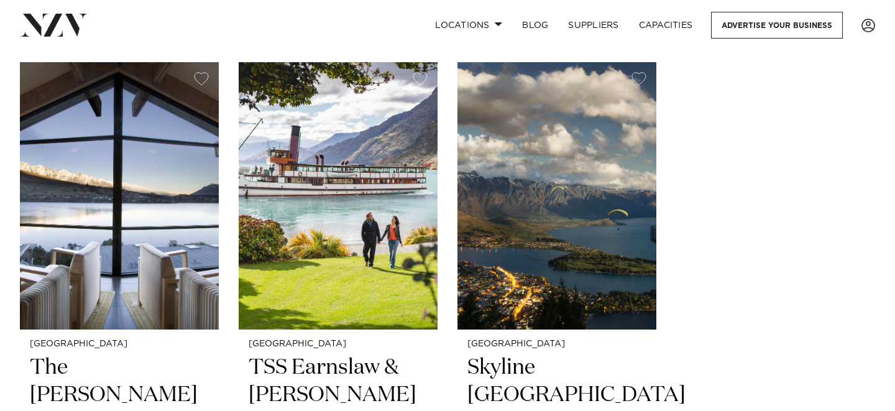
scroll to position [1570, 0]
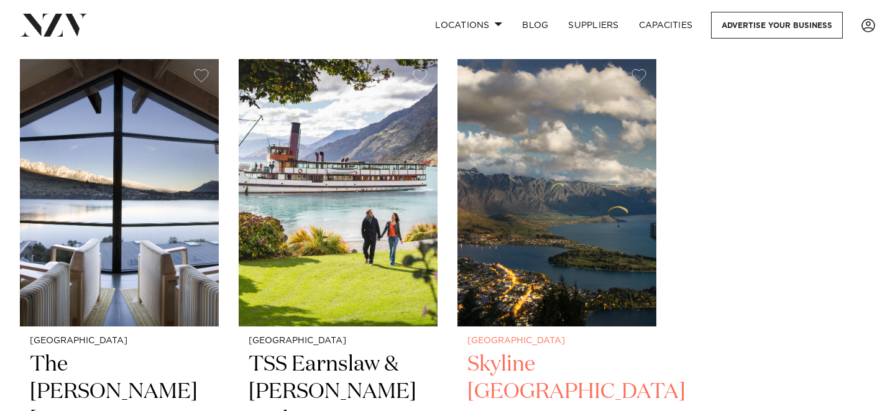
click at [601, 230] on img at bounding box center [557, 192] width 199 height 267
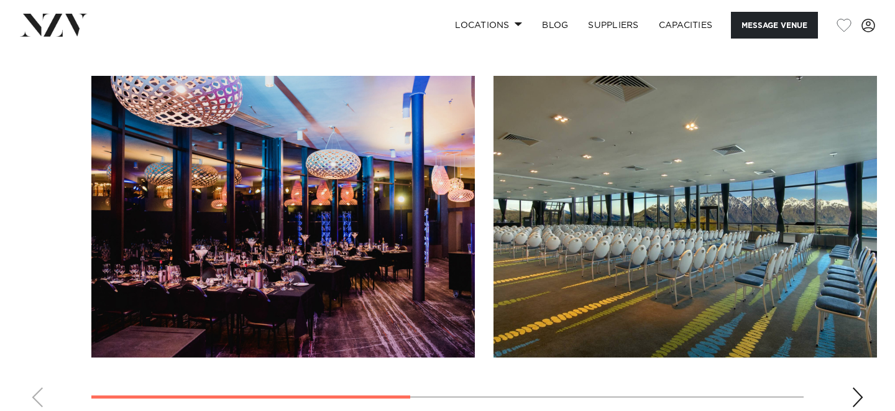
scroll to position [941, 0]
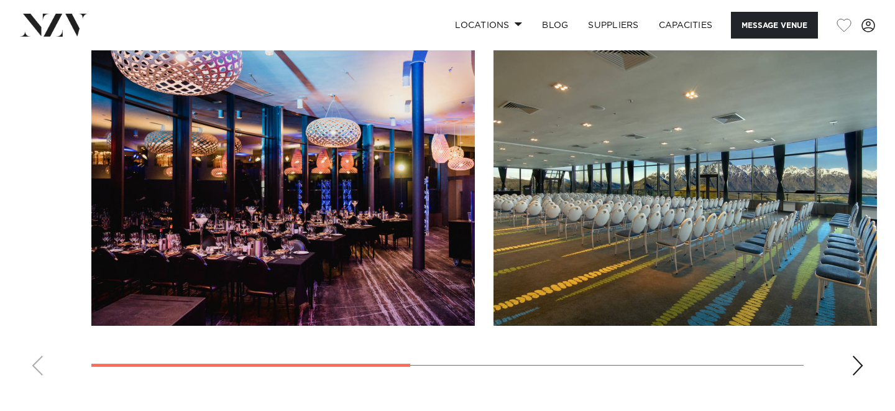
click at [862, 367] on div "Next slide" at bounding box center [858, 366] width 12 height 20
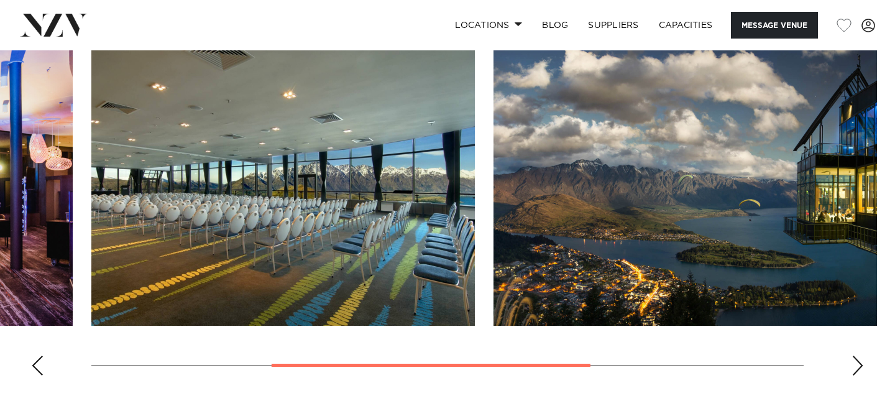
click at [862, 367] on div "Next slide" at bounding box center [858, 366] width 12 height 20
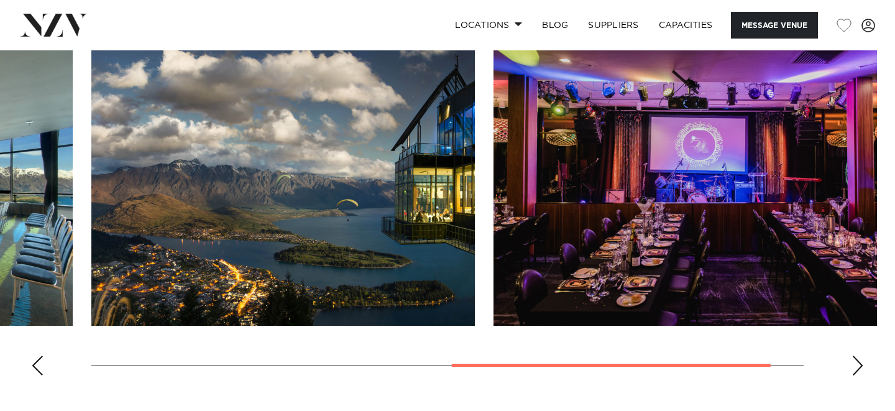
click at [862, 367] on div "Next slide" at bounding box center [858, 366] width 12 height 20
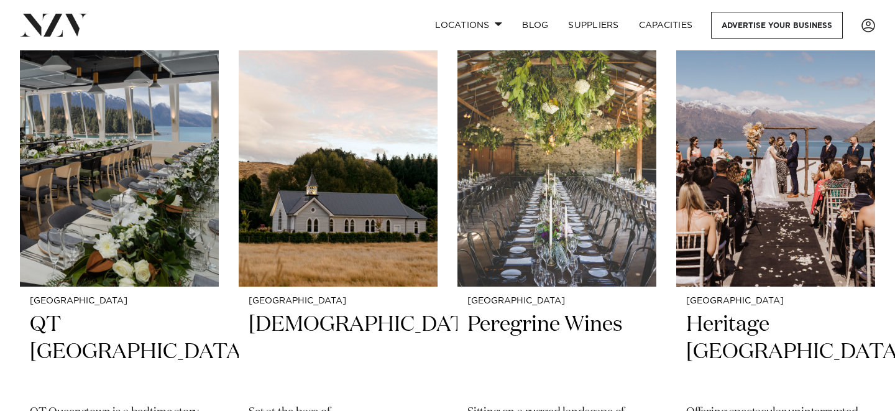
scroll to position [546, 0]
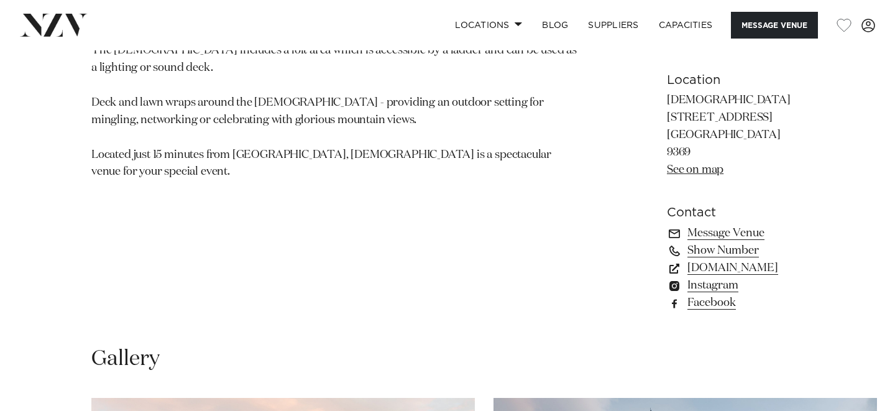
scroll to position [916, 0]
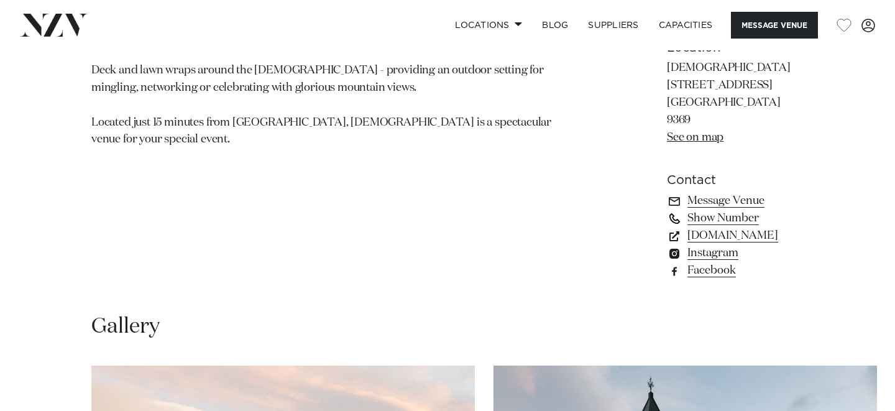
click at [667, 210] on link "Show Number" at bounding box center [735, 218] width 137 height 17
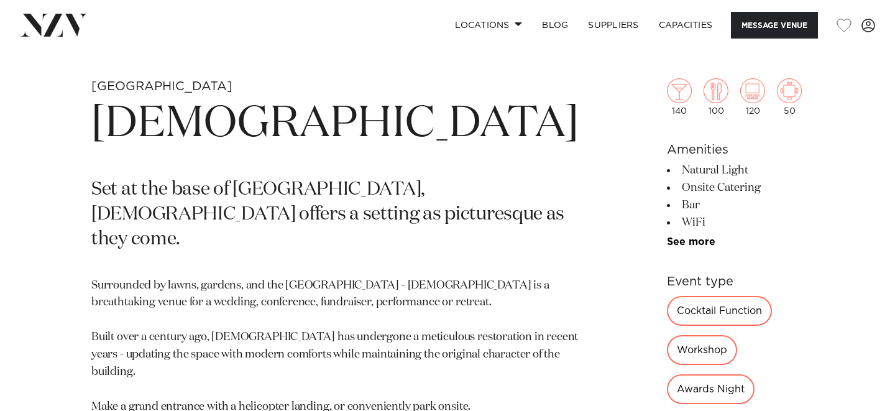
scroll to position [0, 0]
